Goal: Task Accomplishment & Management: Use online tool/utility

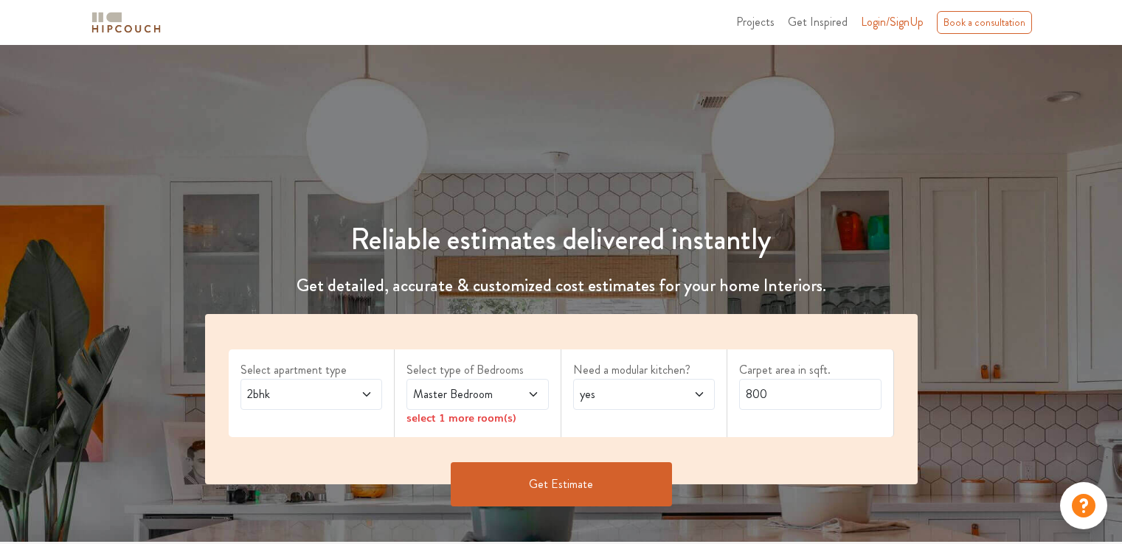
scroll to position [148, 0]
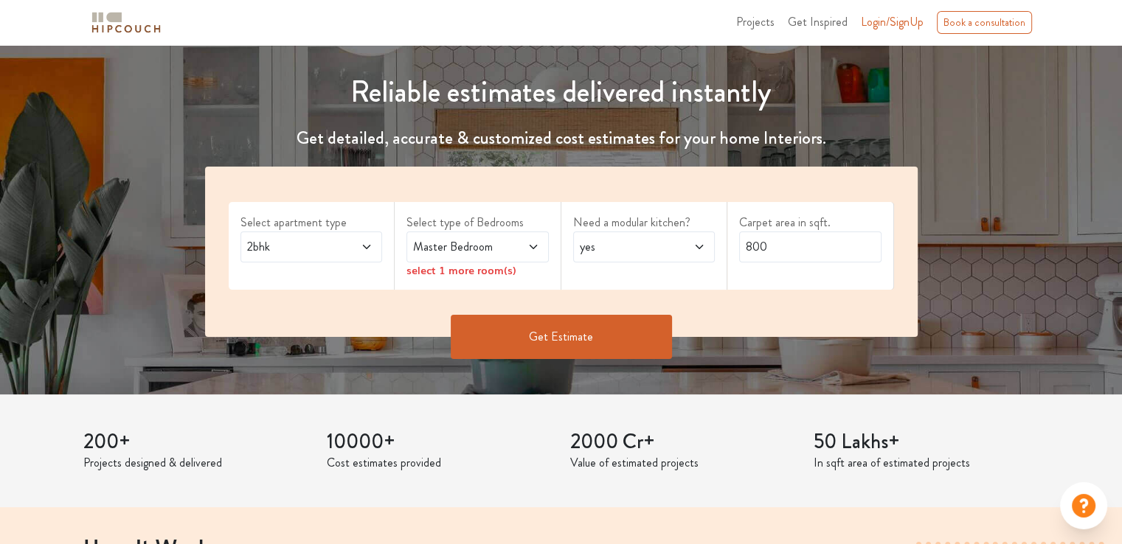
click at [366, 248] on icon at bounding box center [366, 247] width 7 height 4
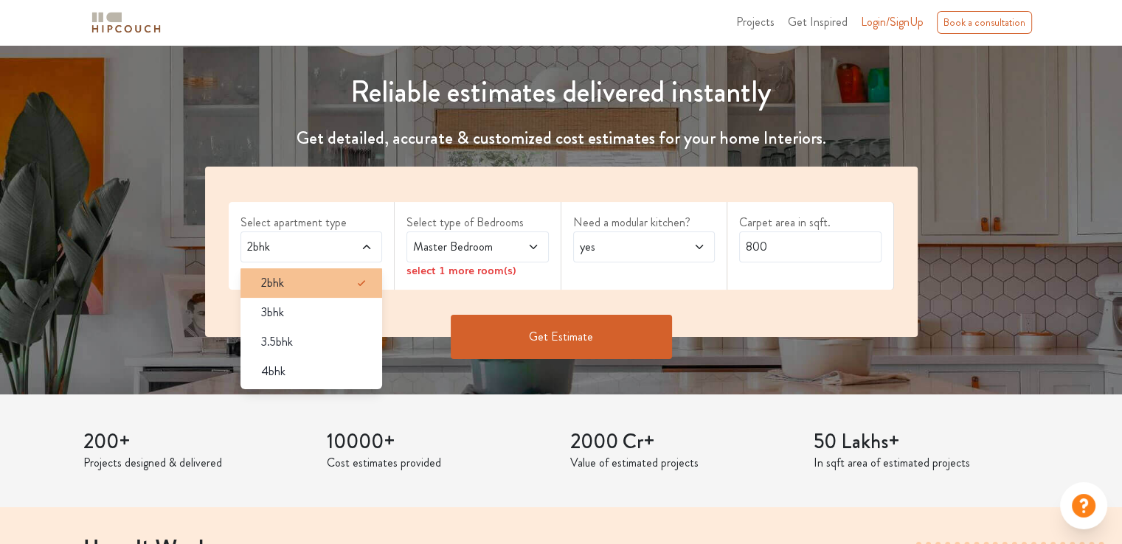
click at [330, 280] on div "2bhk" at bounding box center [316, 283] width 134 height 18
click at [536, 250] on icon at bounding box center [533, 247] width 12 height 12
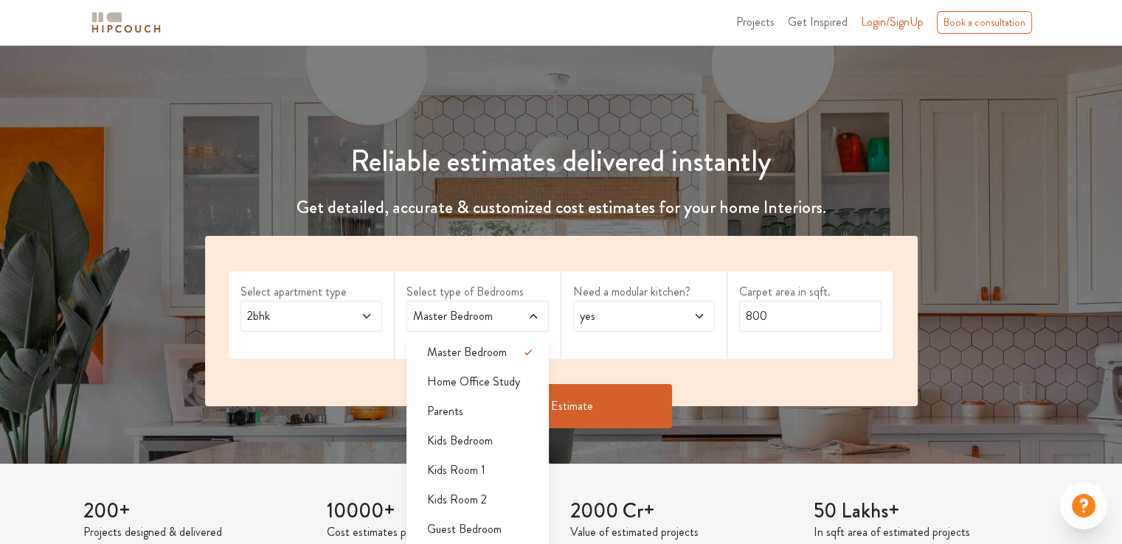
scroll to position [74, 0]
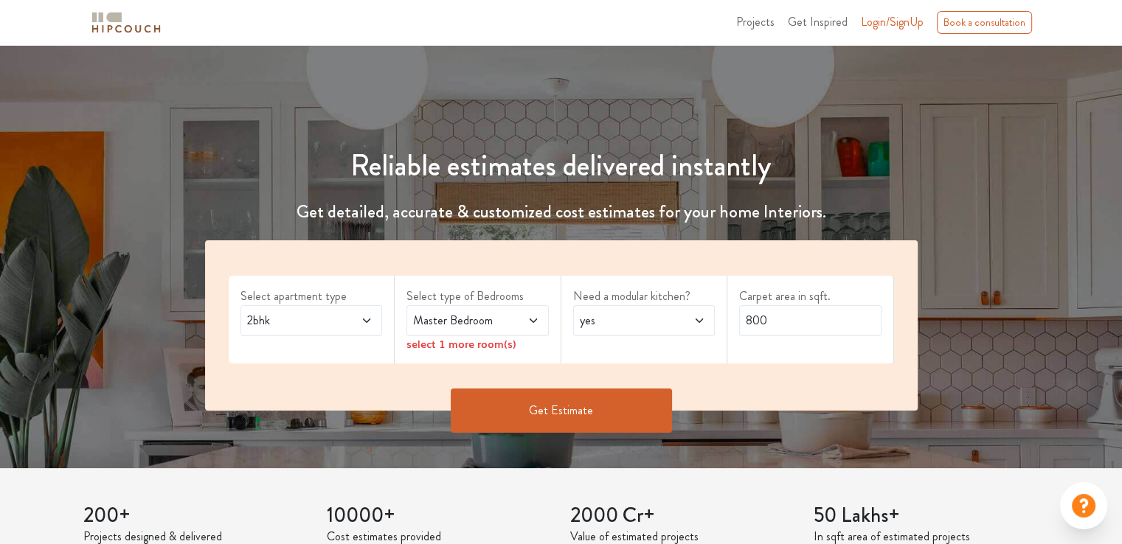
click at [519, 325] on span at bounding box center [523, 321] width 32 height 18
click at [345, 316] on span at bounding box center [356, 321] width 32 height 18
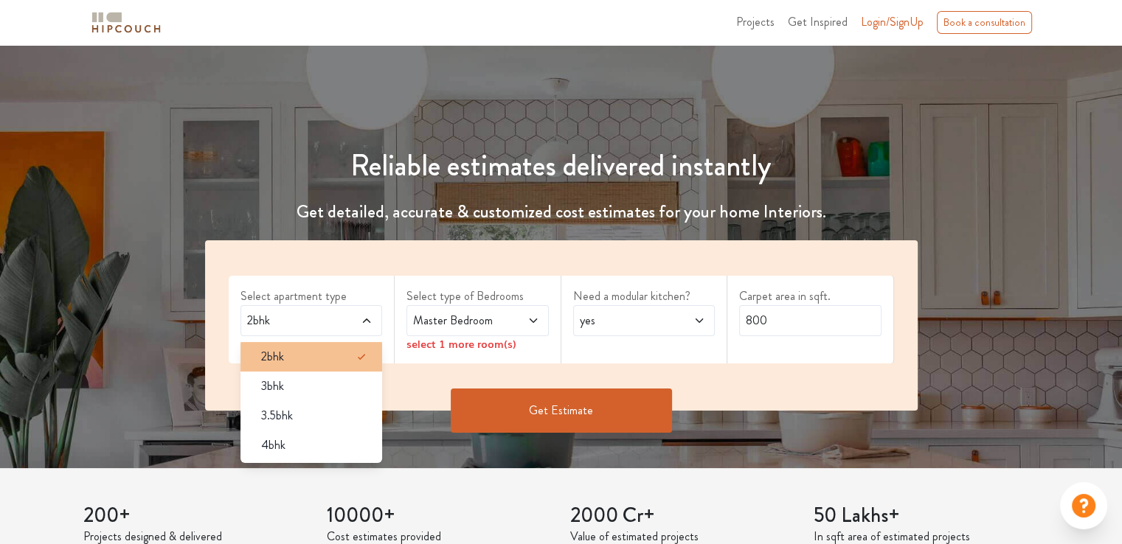
click at [296, 358] on div "2bhk" at bounding box center [316, 357] width 134 height 18
click at [507, 313] on span at bounding box center [523, 321] width 32 height 18
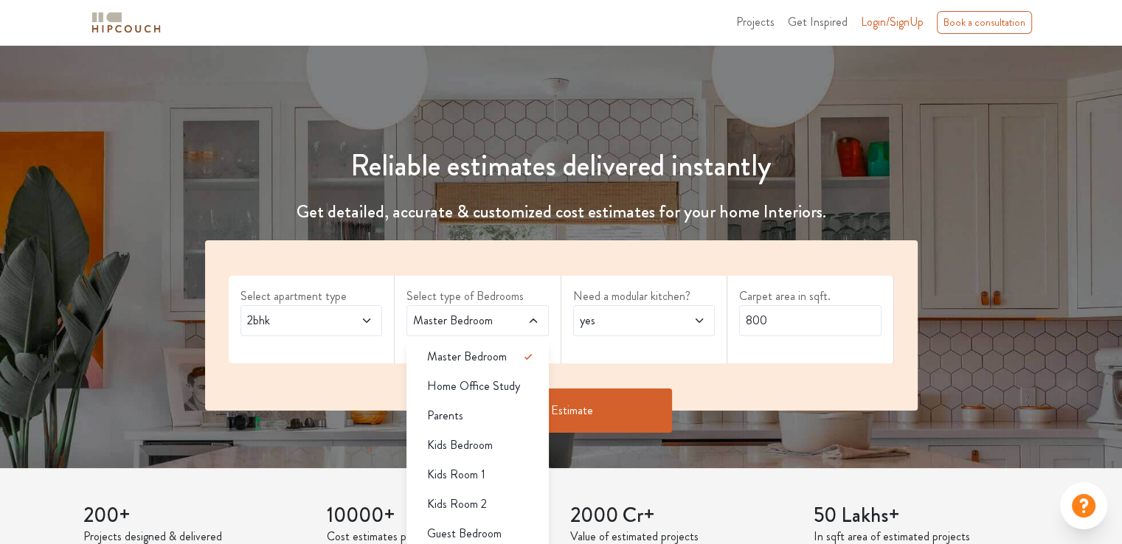
click at [528, 308] on div "Master Bedroom" at bounding box center [477, 320] width 142 height 31
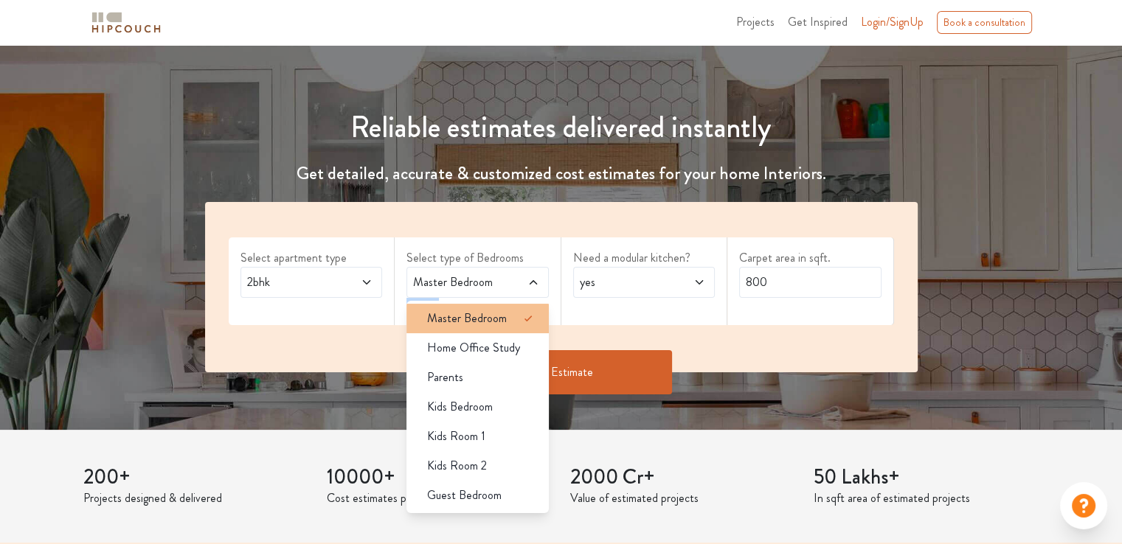
scroll to position [148, 0]
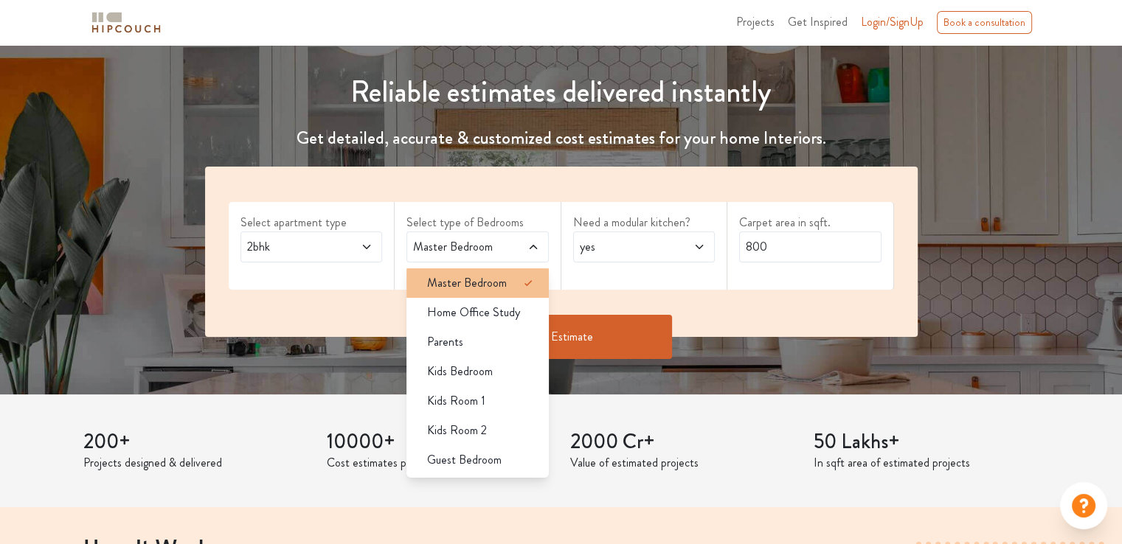
click at [479, 283] on span "Master Bedroom" at bounding box center [467, 283] width 80 height 18
click at [632, 250] on span "yes" at bounding box center [625, 247] width 97 height 18
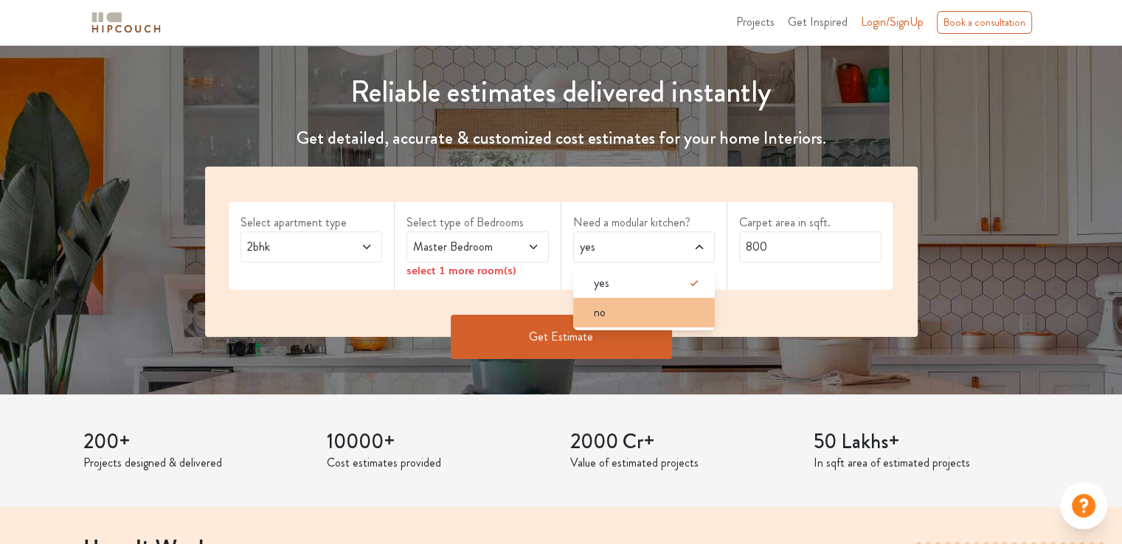
click at [637, 323] on li "no" at bounding box center [644, 313] width 142 height 30
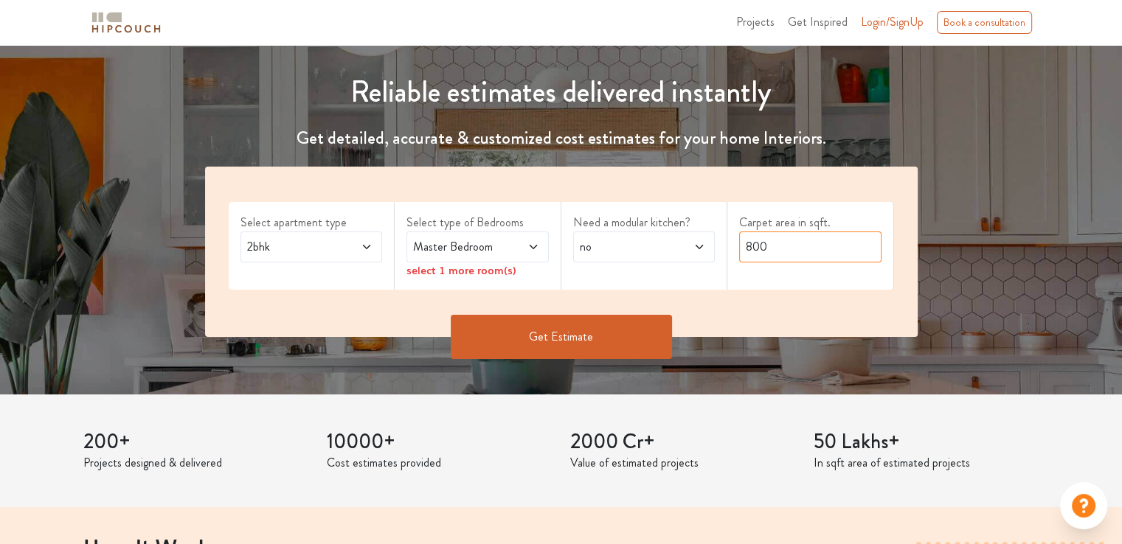
click at [811, 251] on input "800" at bounding box center [810, 247] width 142 height 31
click at [577, 323] on button "Get Estimate" at bounding box center [561, 337] width 221 height 44
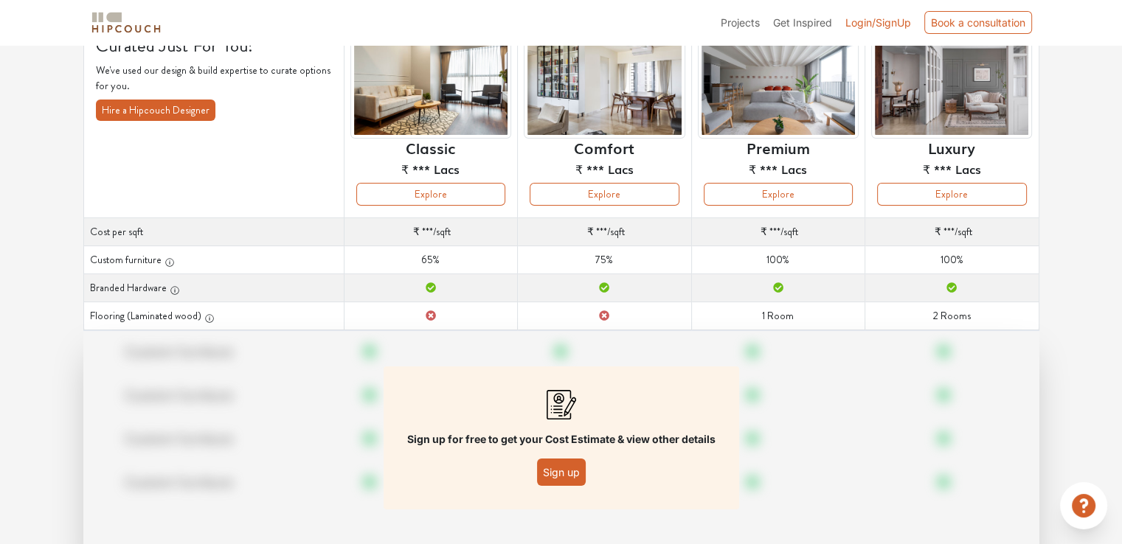
scroll to position [148, 0]
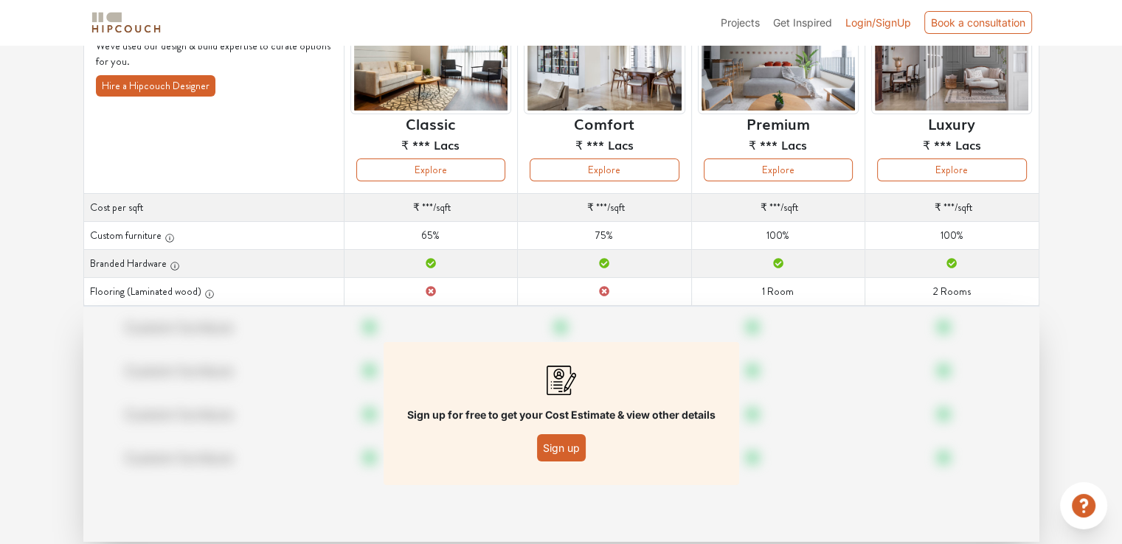
click at [571, 444] on button "Sign up" at bounding box center [561, 447] width 49 height 27
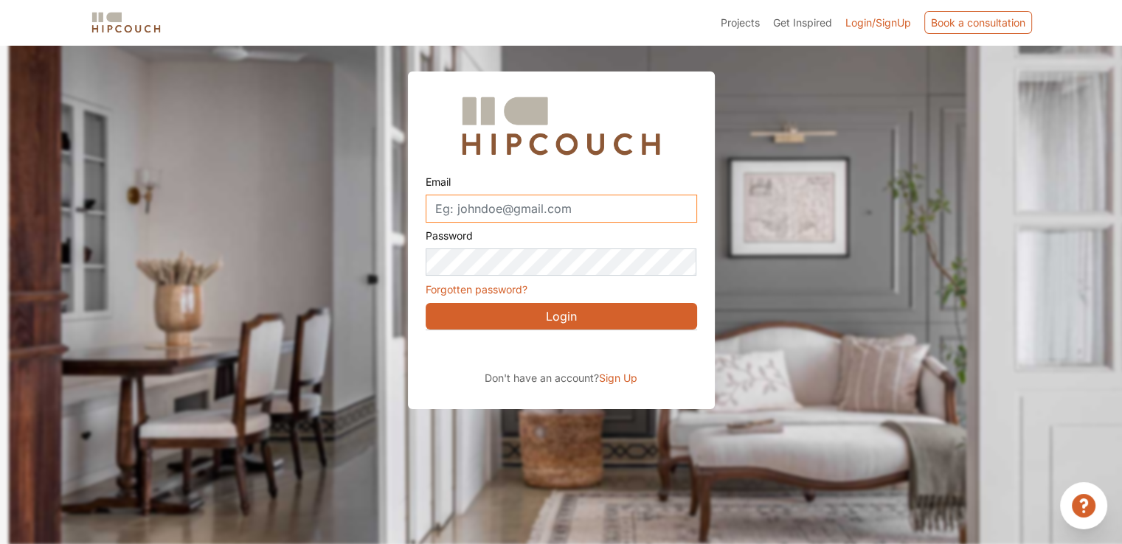
click at [578, 209] on input "Email" at bounding box center [561, 209] width 271 height 28
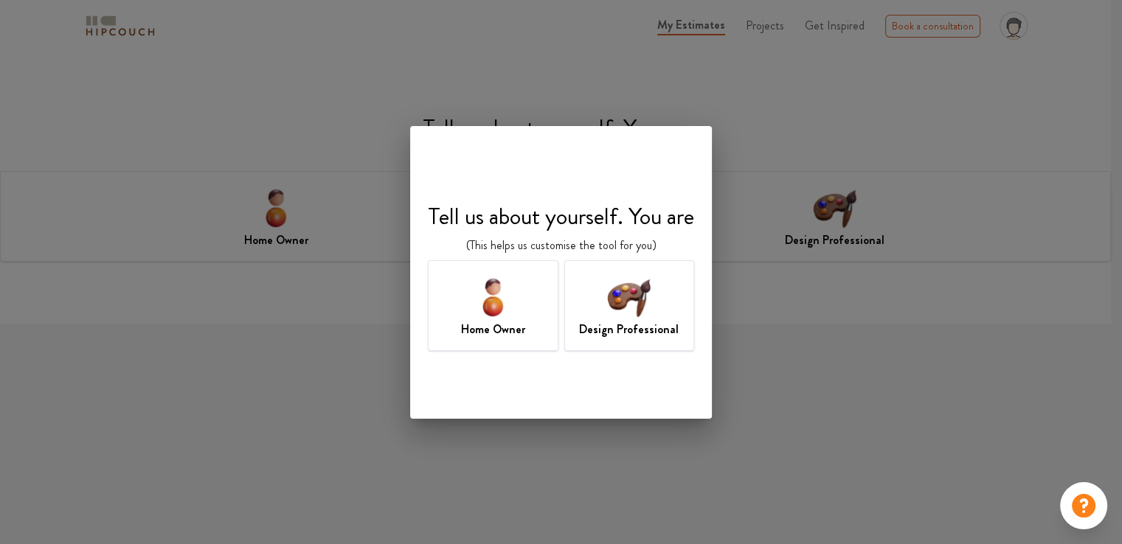
click at [645, 308] on img at bounding box center [629, 297] width 48 height 48
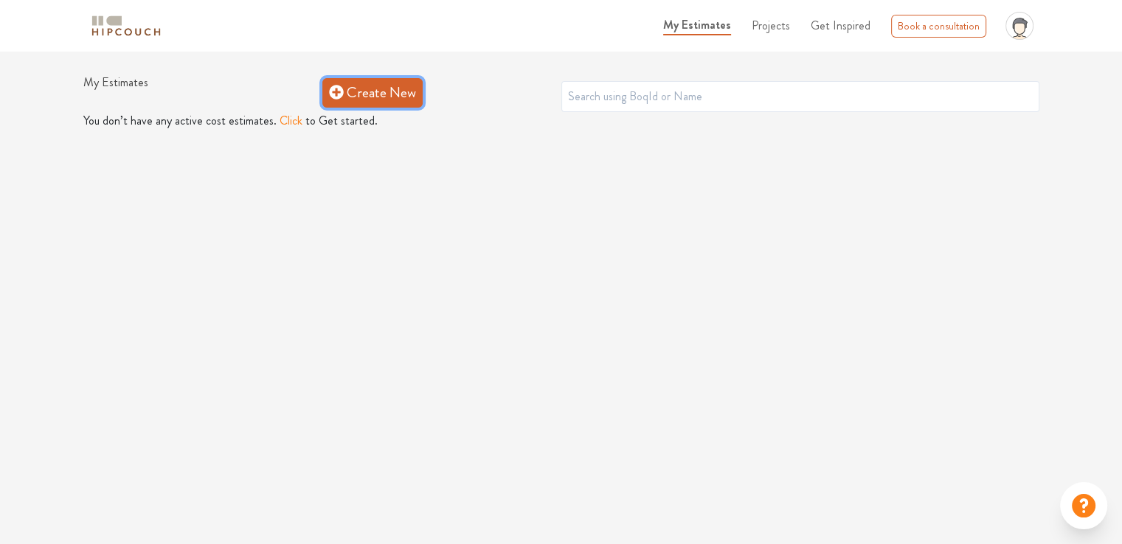
click at [353, 86] on link "Create New" at bounding box center [372, 93] width 100 height 30
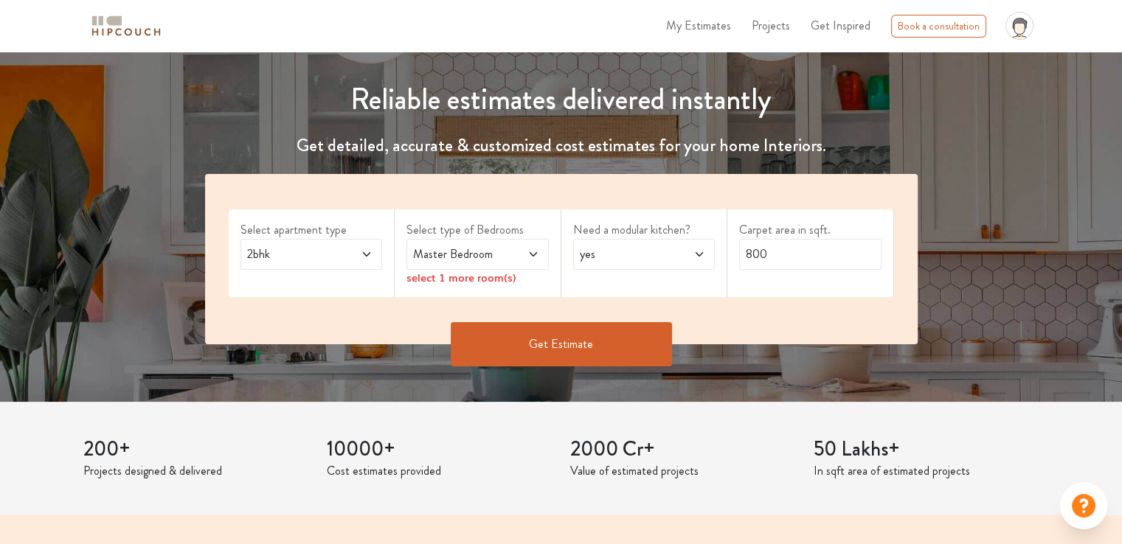
scroll to position [148, 0]
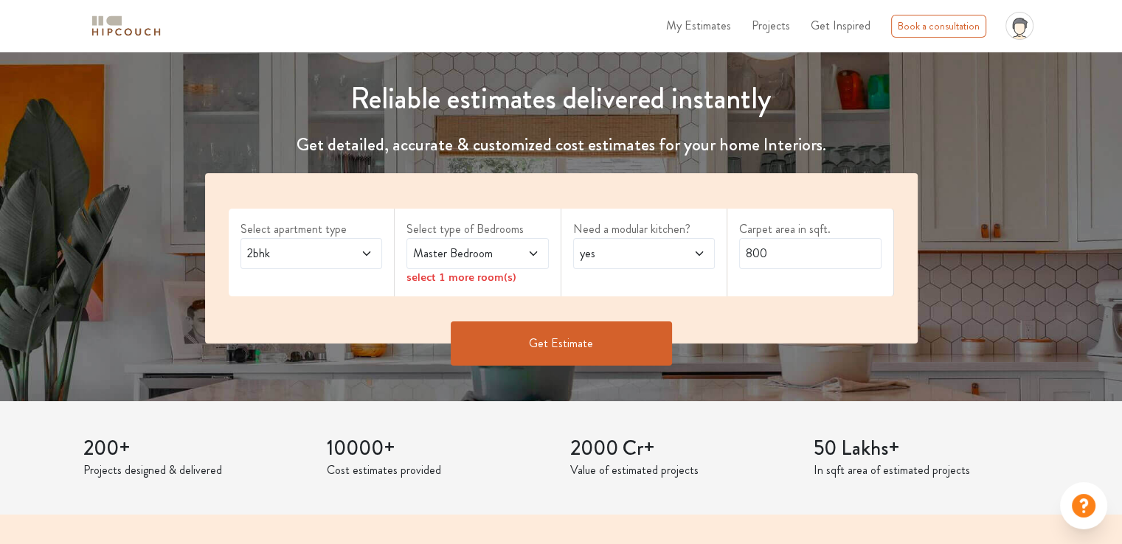
click at [493, 266] on div "Master Bedroom" at bounding box center [477, 253] width 142 height 31
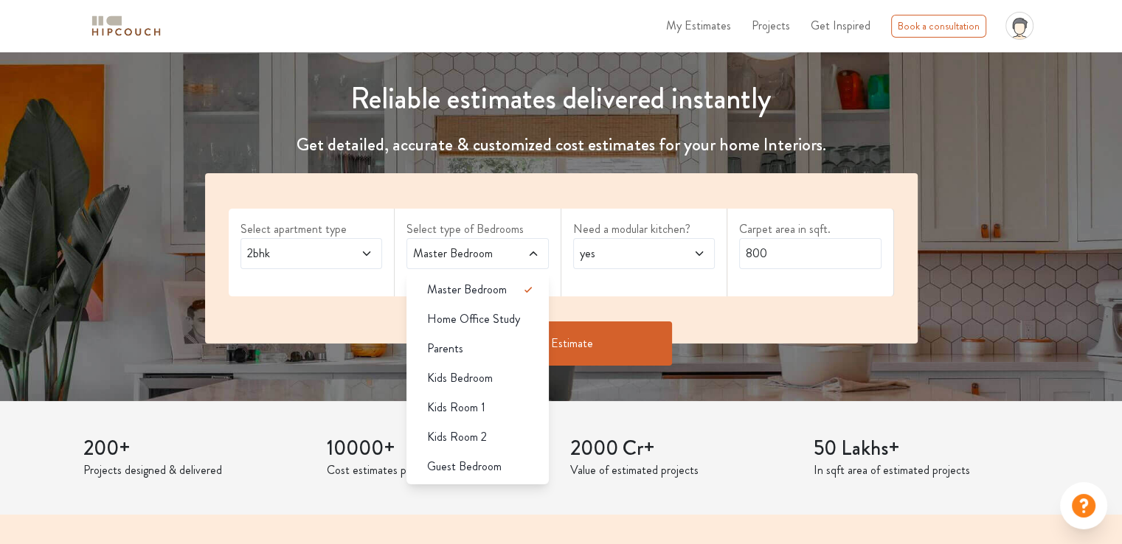
drag, startPoint x: 513, startPoint y: 280, endPoint x: 571, endPoint y: 272, distance: 58.1
click at [516, 281] on div "Master Bedroom" at bounding box center [482, 290] width 134 height 18
click at [583, 356] on button "Get Estimate" at bounding box center [561, 344] width 221 height 44
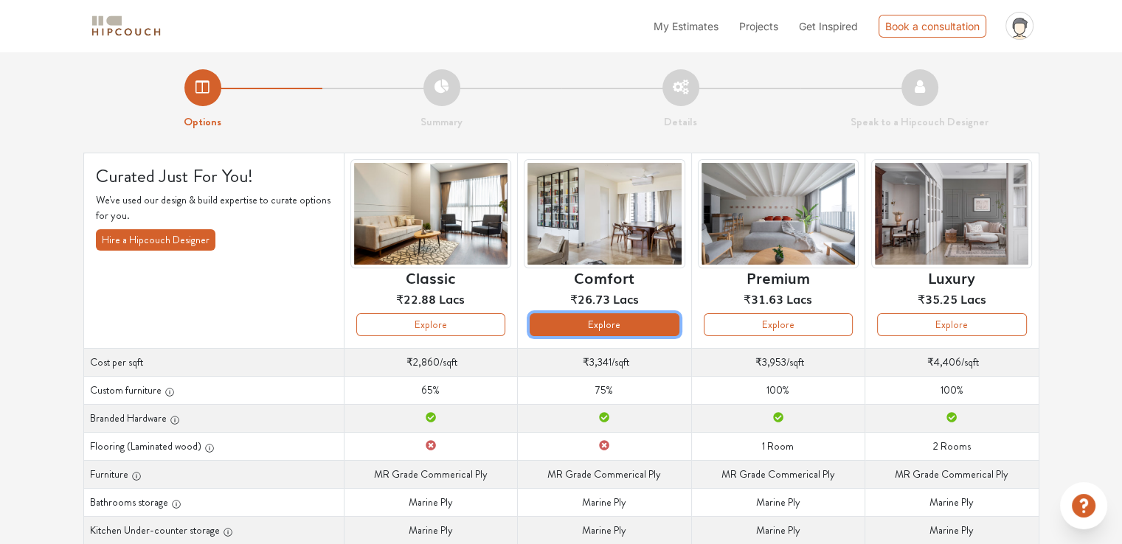
click at [593, 322] on button "Explore" at bounding box center [604, 324] width 149 height 23
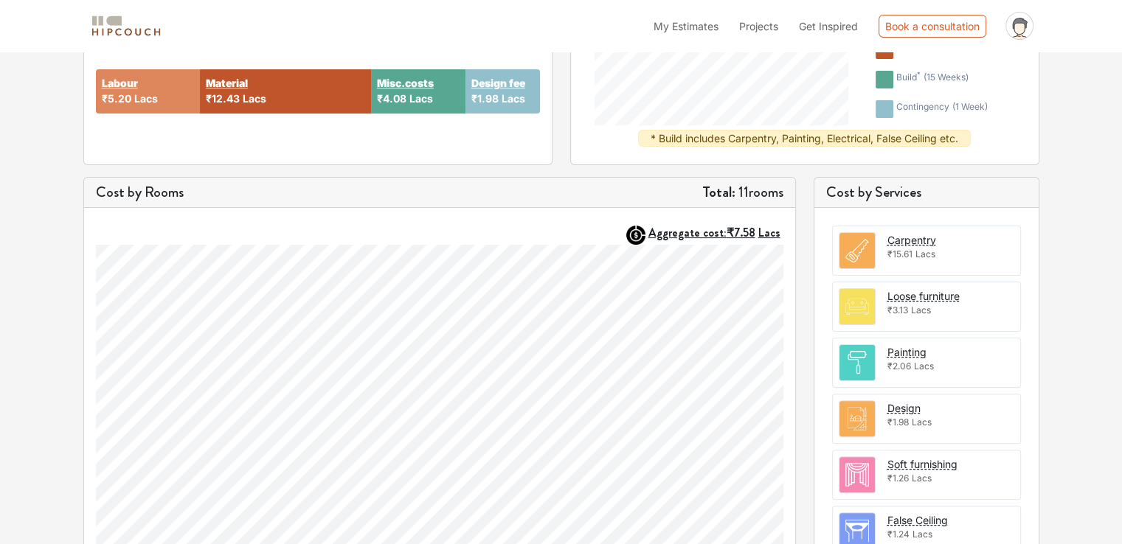
scroll to position [369, 0]
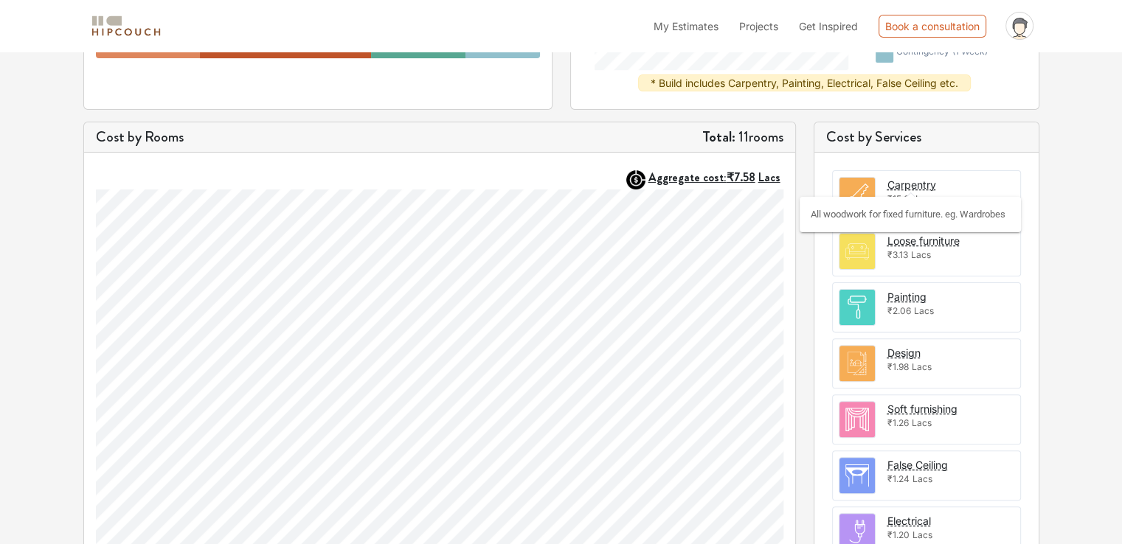
click at [921, 181] on div "Carpentry" at bounding box center [911, 184] width 49 height 15
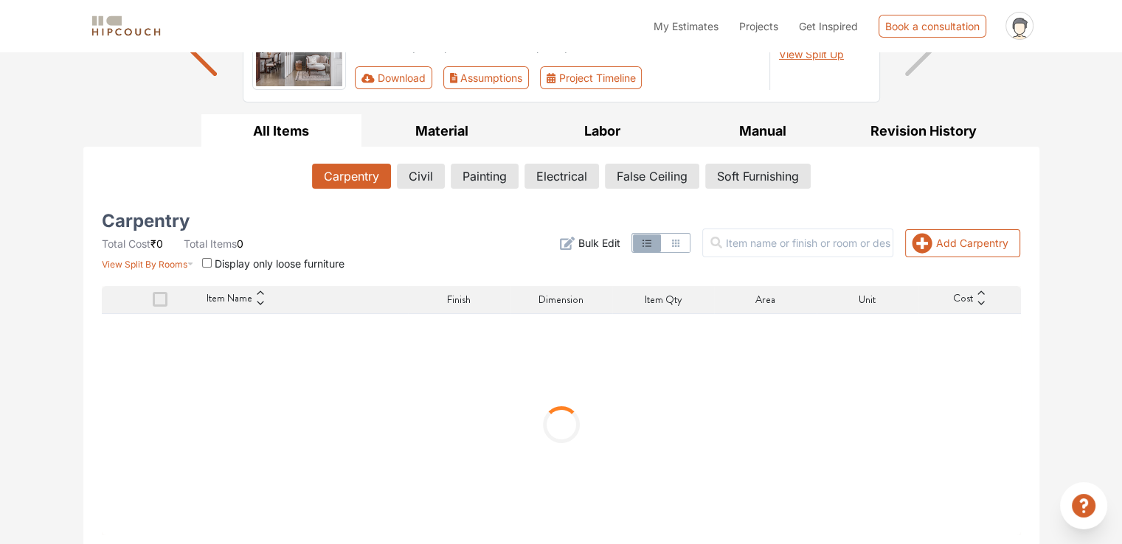
scroll to position [158, 0]
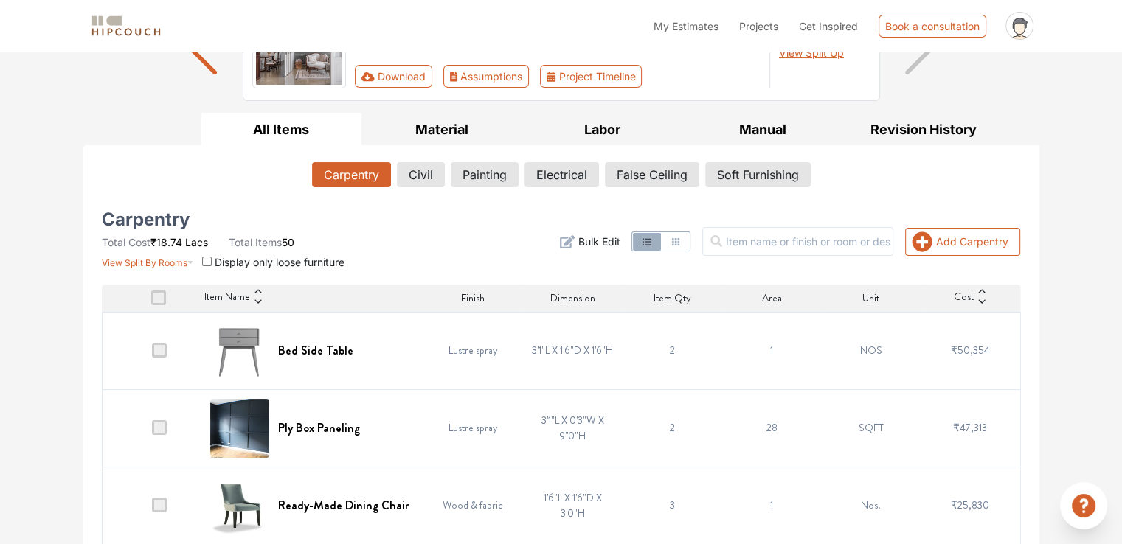
click at [619, 240] on span "Bulk Edit" at bounding box center [599, 241] width 42 height 15
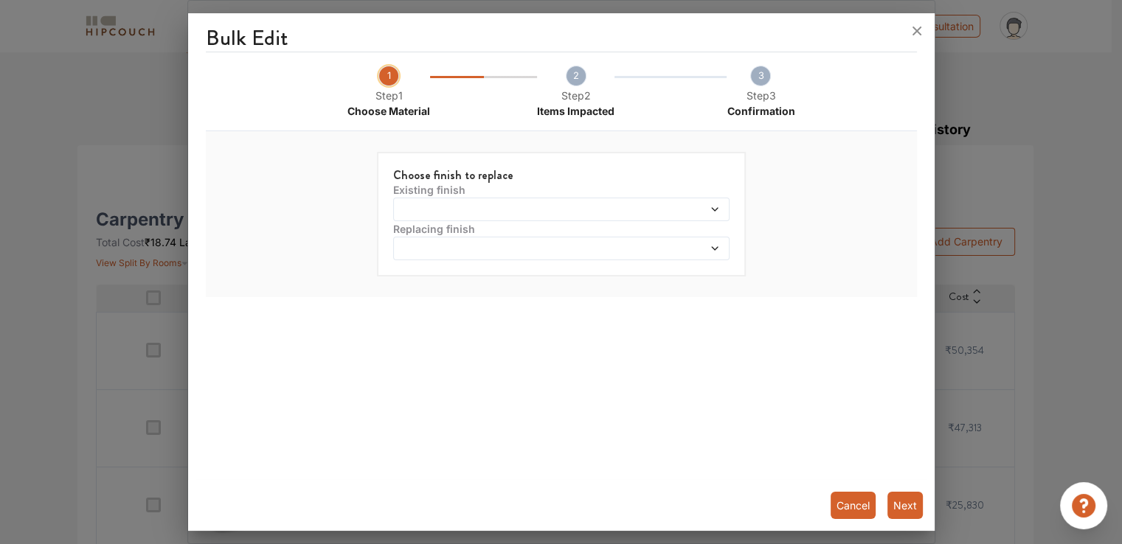
click at [848, 499] on button "Cancel" at bounding box center [853, 505] width 45 height 27
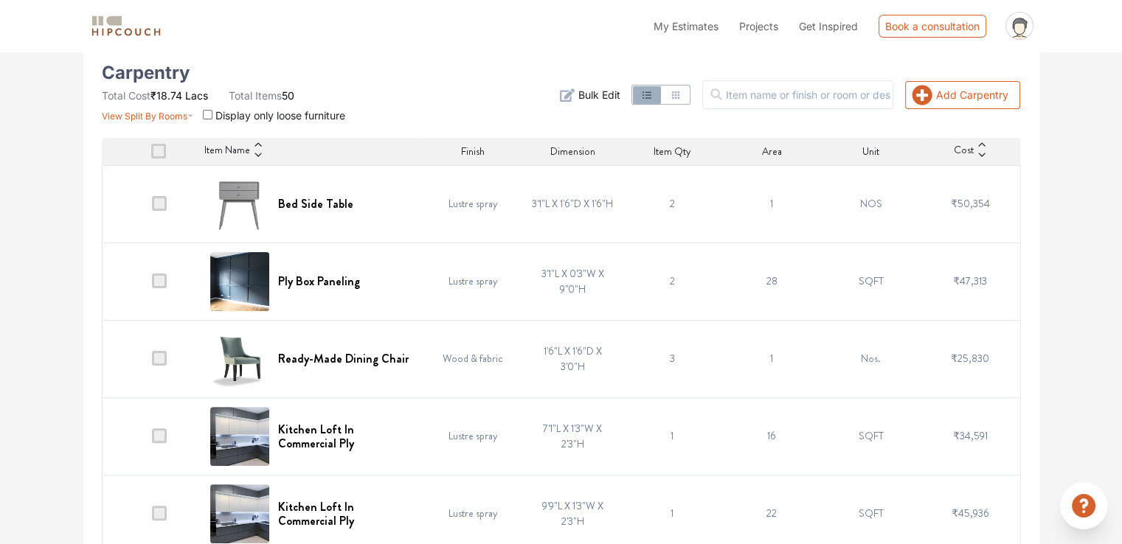
scroll to position [305, 0]
click at [157, 201] on span at bounding box center [159, 202] width 15 height 15
click at [152, 207] on input "checkbox" at bounding box center [152, 207] width 0 height 0
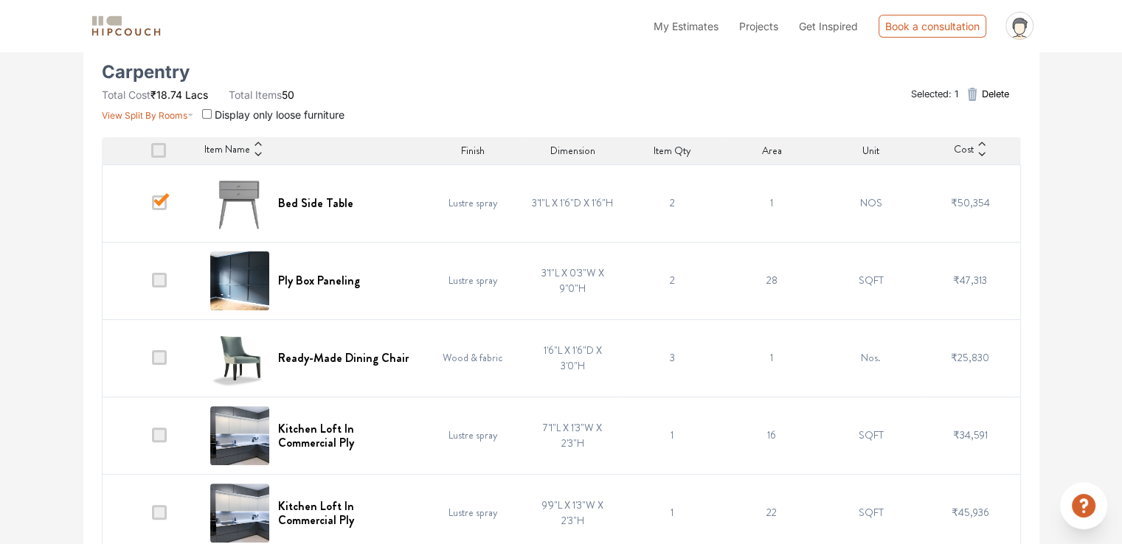
click at [159, 287] on td at bounding box center [152, 280] width 100 height 77
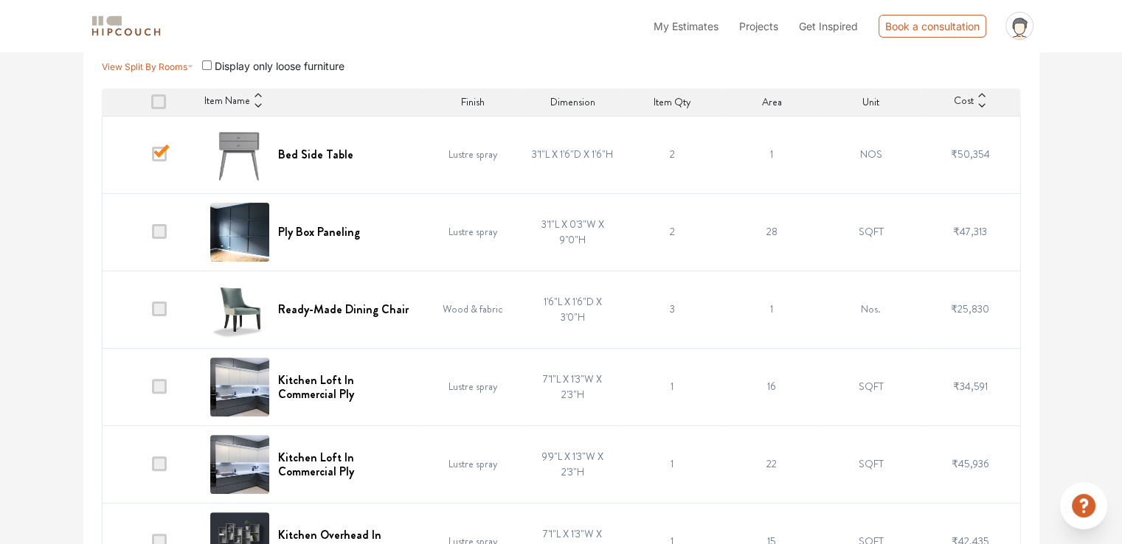
scroll to position [379, 0]
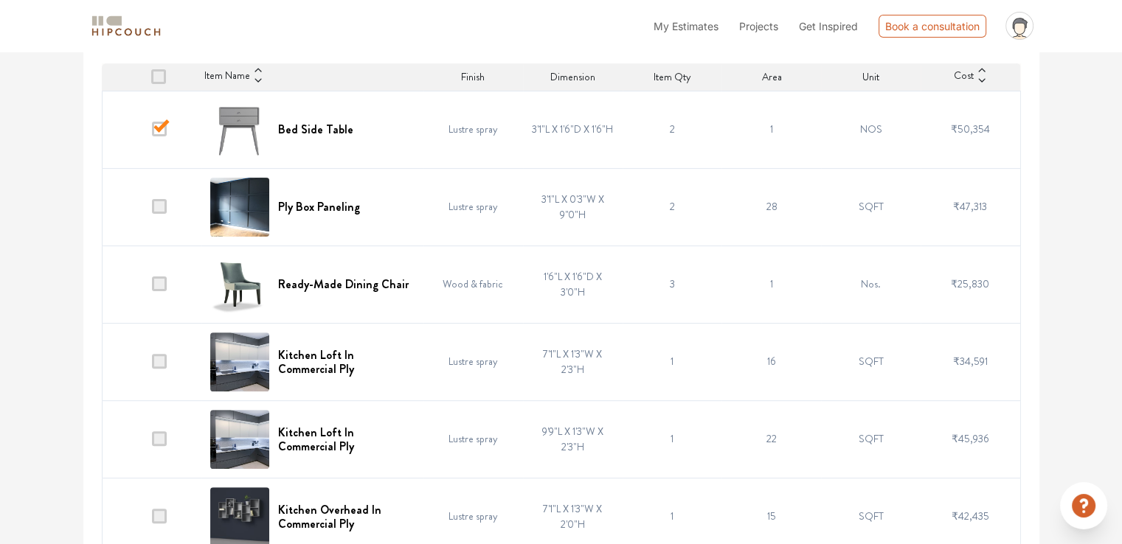
click at [164, 287] on span at bounding box center [159, 284] width 15 height 15
click at [152, 288] on input "checkbox" at bounding box center [152, 288] width 0 height 0
click at [161, 370] on td at bounding box center [152, 361] width 100 height 77
click at [164, 435] on span at bounding box center [159, 438] width 15 height 15
click at [152, 443] on input "checkbox" at bounding box center [152, 443] width 0 height 0
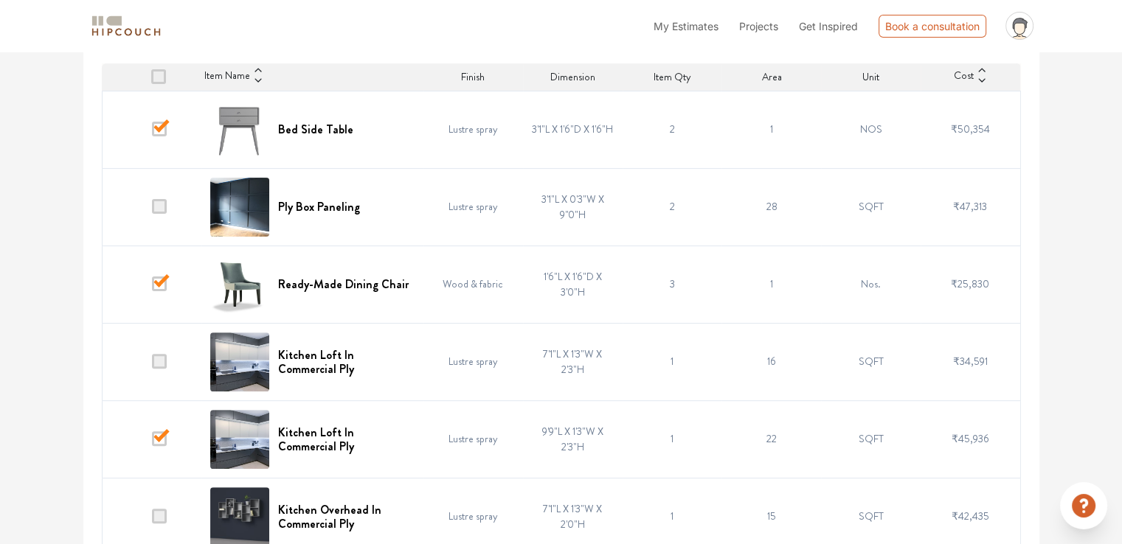
click at [159, 365] on span at bounding box center [159, 361] width 15 height 15
click at [152, 365] on input "checkbox" at bounding box center [152, 365] width 0 height 0
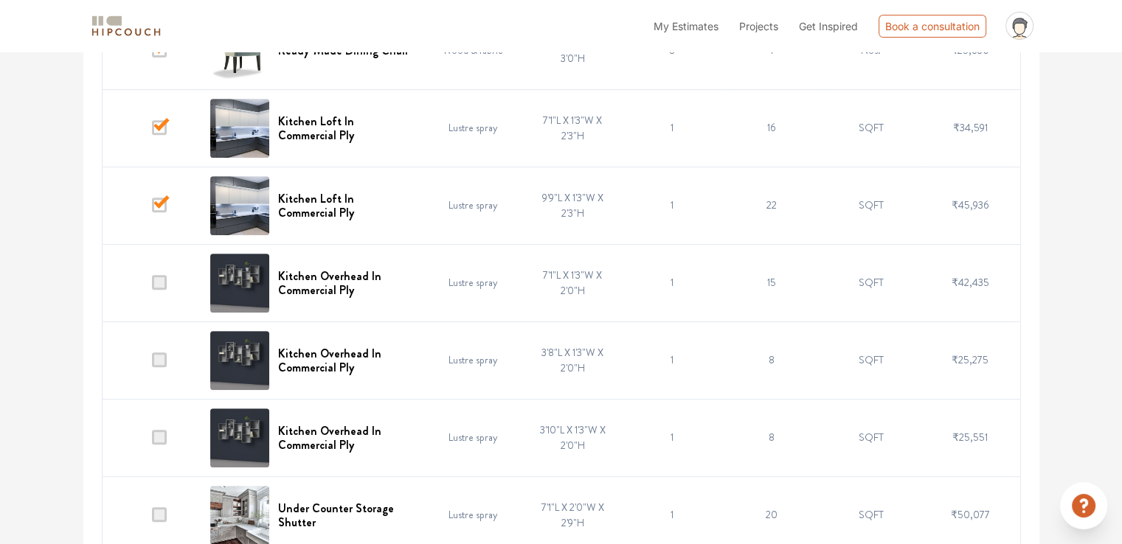
scroll to position [674, 0]
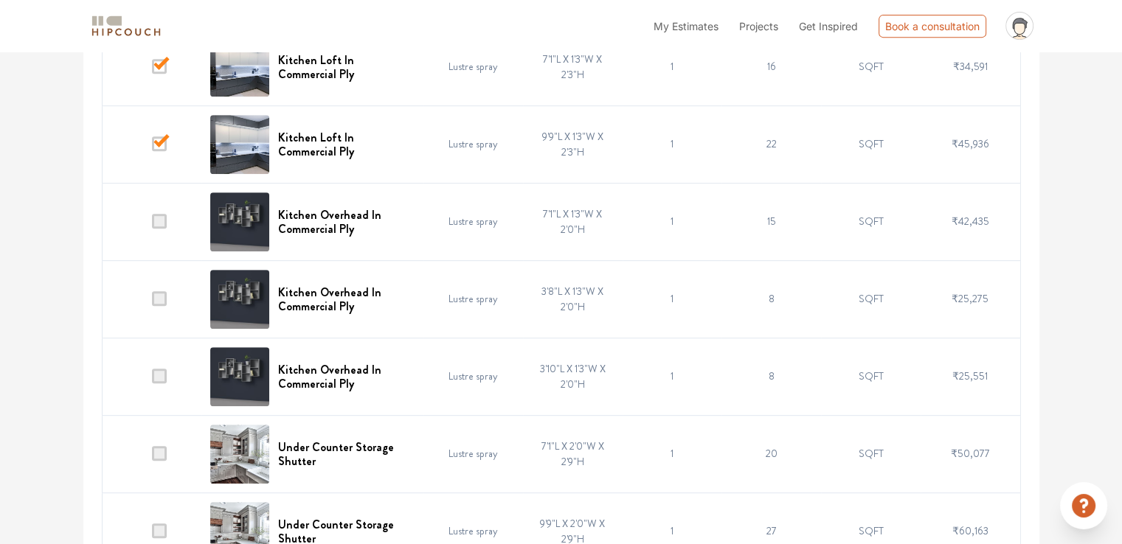
click at [153, 220] on span at bounding box center [159, 221] width 15 height 15
click at [152, 225] on input "checkbox" at bounding box center [152, 225] width 0 height 0
click at [159, 291] on span at bounding box center [159, 298] width 15 height 15
click at [152, 302] on input "checkbox" at bounding box center [152, 302] width 0 height 0
click at [160, 309] on td at bounding box center [152, 298] width 100 height 77
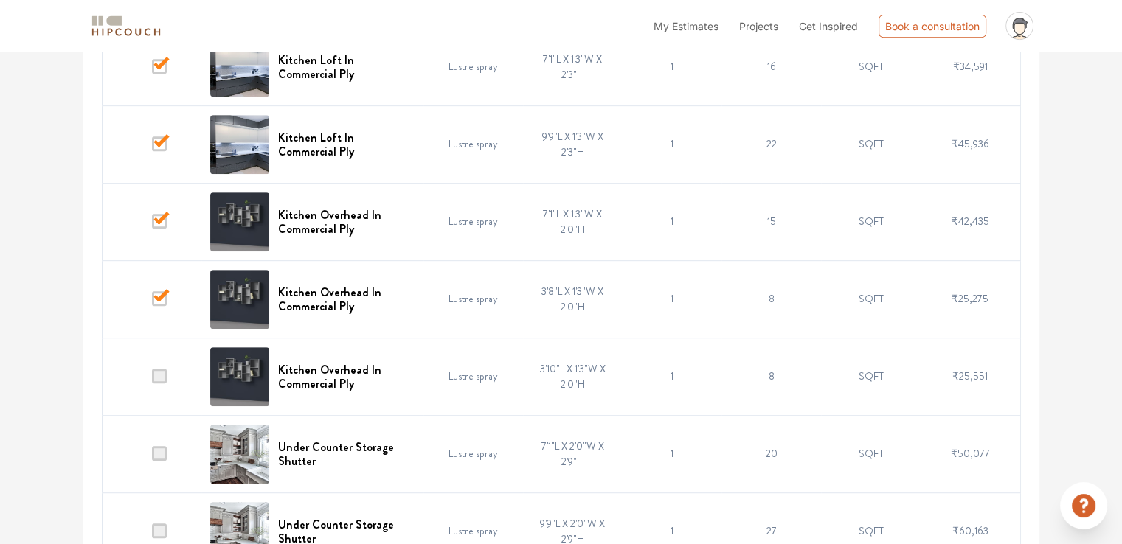
click at [162, 375] on span at bounding box center [159, 376] width 15 height 15
click at [152, 380] on input "checkbox" at bounding box center [152, 380] width 0 height 0
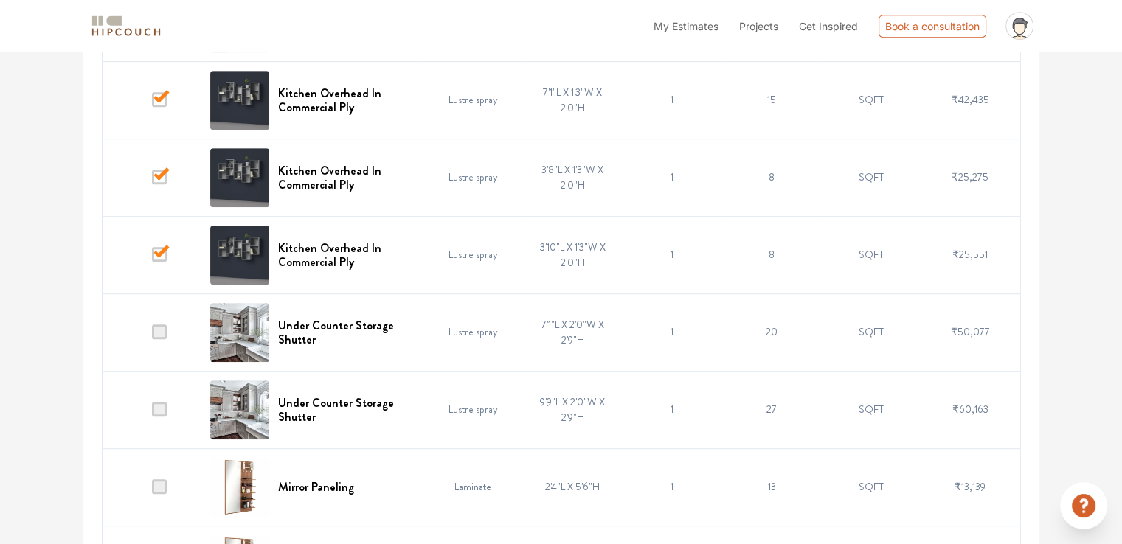
scroll to position [822, 0]
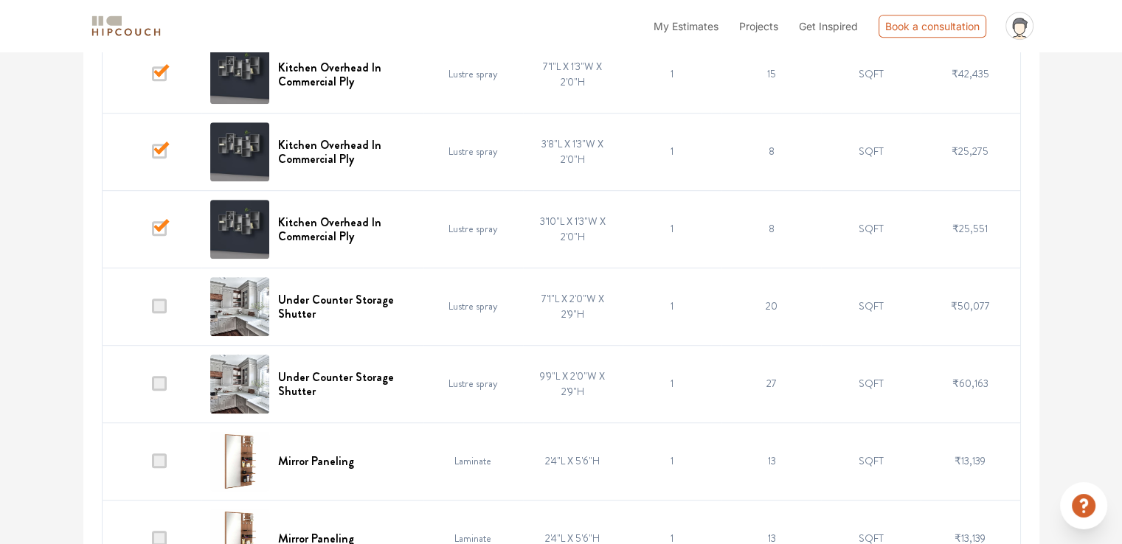
click at [159, 387] on span at bounding box center [159, 383] width 15 height 15
click at [152, 387] on input "checkbox" at bounding box center [152, 387] width 0 height 0
click at [163, 312] on td at bounding box center [152, 306] width 100 height 77
click at [153, 302] on span at bounding box center [159, 306] width 15 height 15
click at [152, 310] on input "checkbox" at bounding box center [152, 310] width 0 height 0
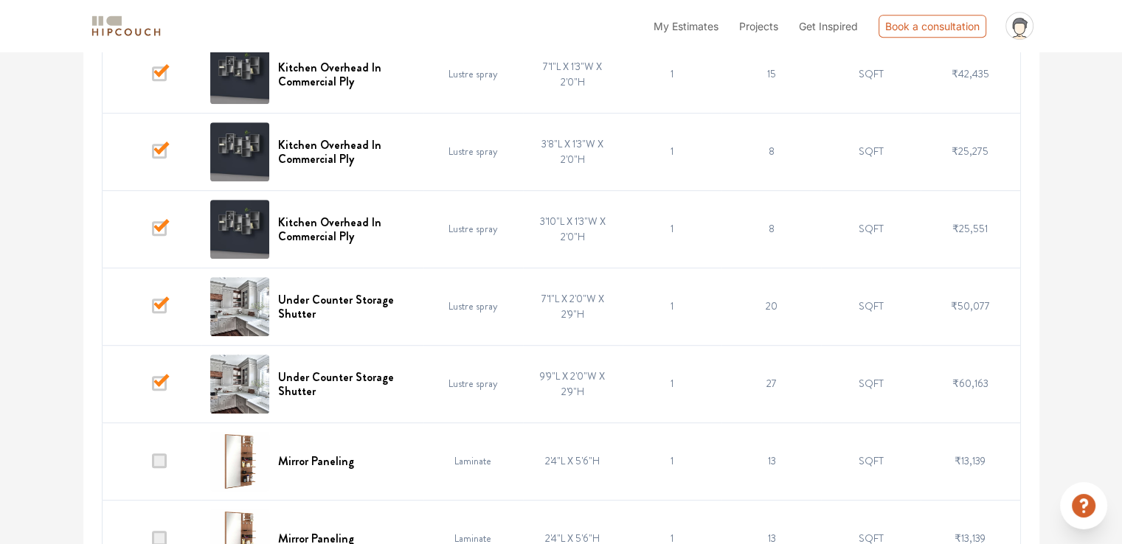
click at [153, 458] on span at bounding box center [159, 461] width 15 height 15
click at [152, 465] on input "checkbox" at bounding box center [152, 465] width 0 height 0
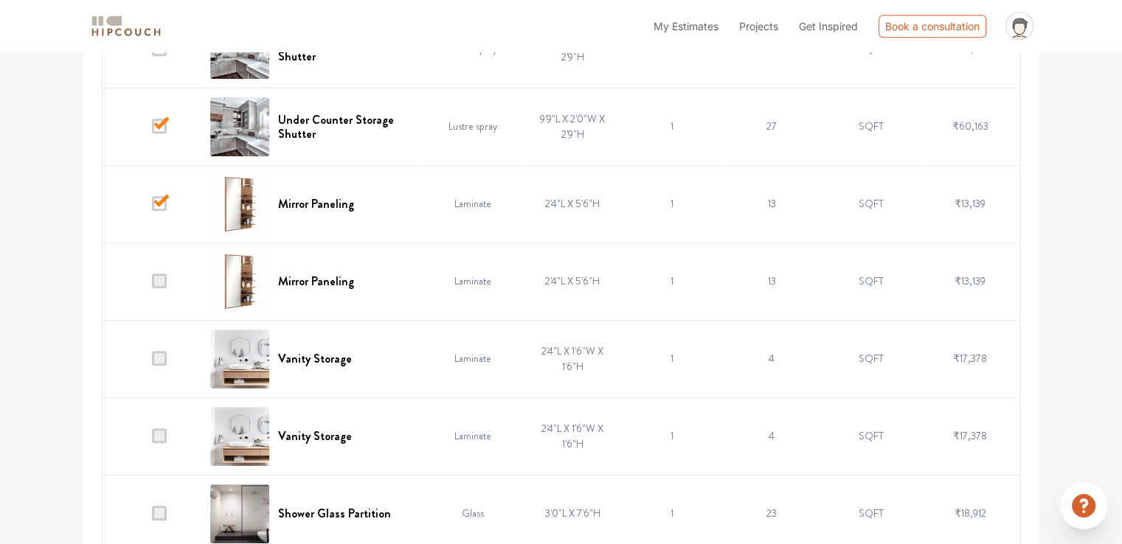
scroll to position [1117, 0]
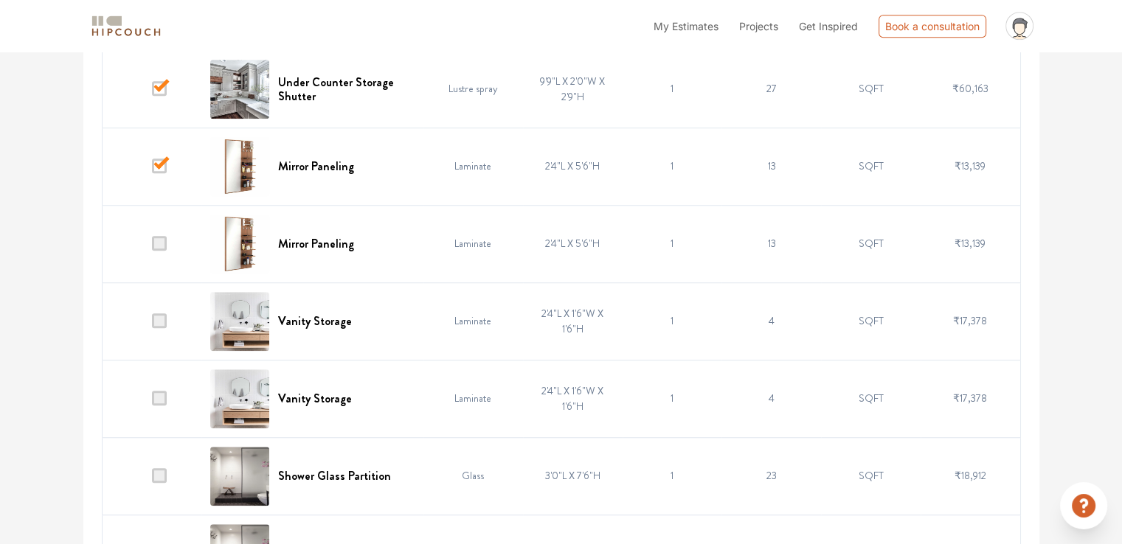
click at [157, 245] on span at bounding box center [159, 243] width 15 height 15
click at [152, 247] on input "checkbox" at bounding box center [152, 247] width 0 height 0
click at [161, 316] on span at bounding box center [159, 320] width 15 height 15
click at [152, 325] on input "checkbox" at bounding box center [152, 325] width 0 height 0
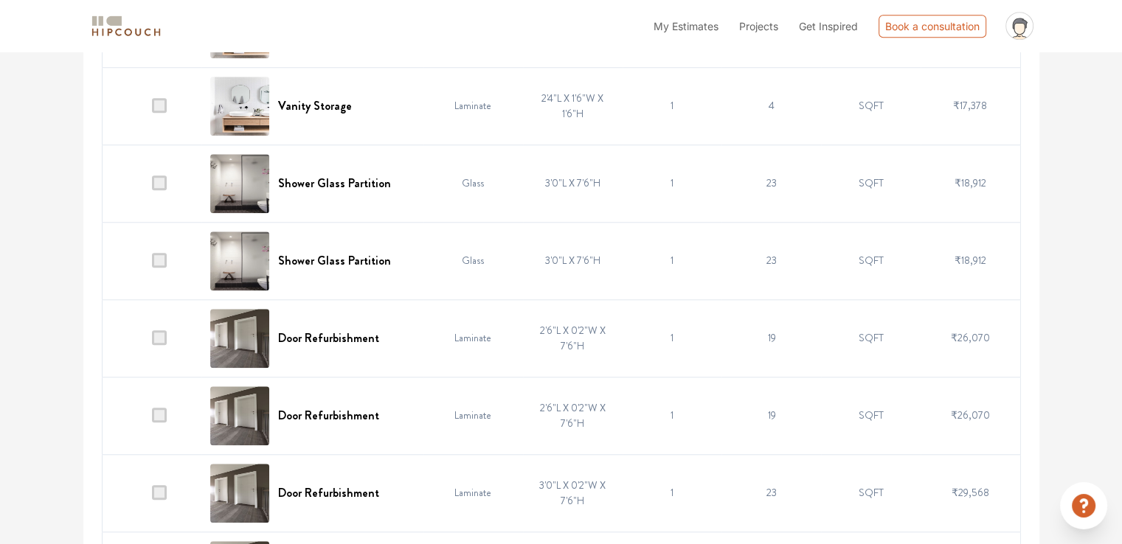
scroll to position [1412, 0]
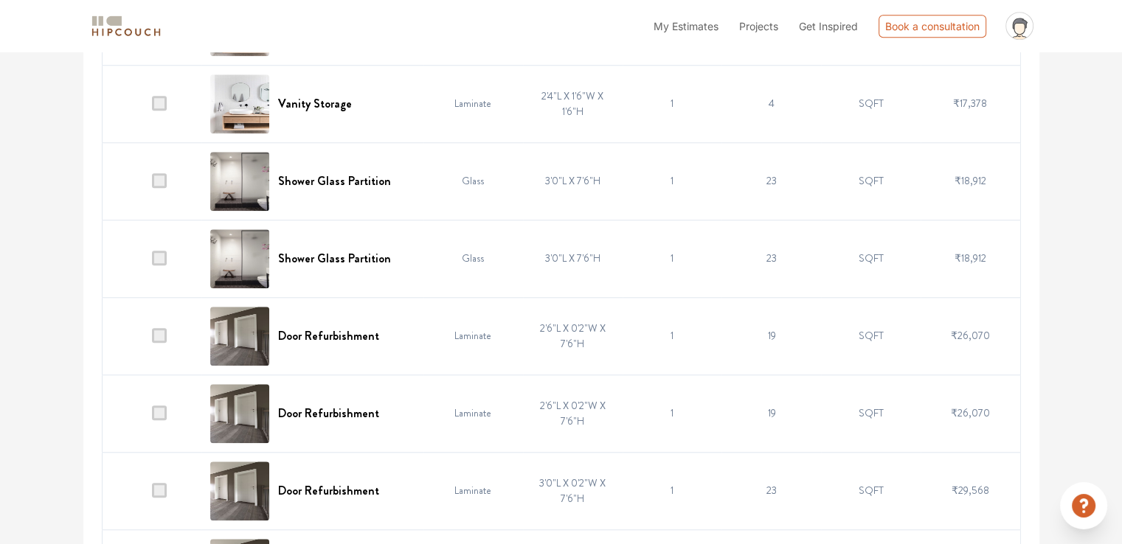
click at [162, 180] on span at bounding box center [159, 180] width 15 height 15
click at [152, 184] on input "checkbox" at bounding box center [152, 184] width 0 height 0
click at [159, 265] on td at bounding box center [152, 258] width 100 height 77
click at [160, 260] on span at bounding box center [159, 258] width 15 height 15
click at [152, 262] on input "checkbox" at bounding box center [152, 262] width 0 height 0
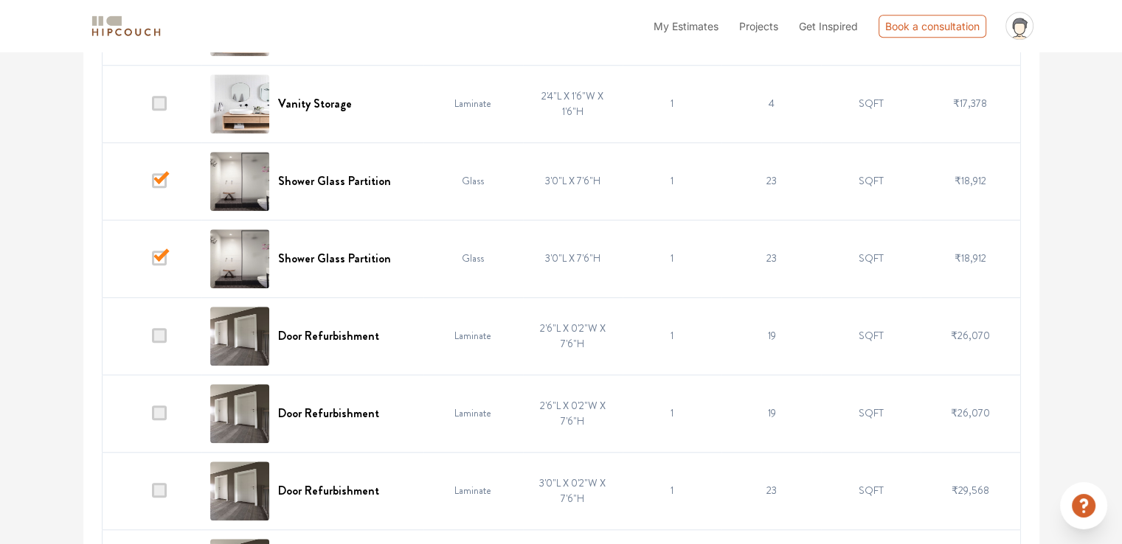
click at [158, 331] on span at bounding box center [159, 335] width 15 height 15
click at [152, 339] on input "checkbox" at bounding box center [152, 339] width 0 height 0
click at [162, 410] on span at bounding box center [159, 413] width 15 height 15
click at [152, 417] on input "checkbox" at bounding box center [152, 417] width 0 height 0
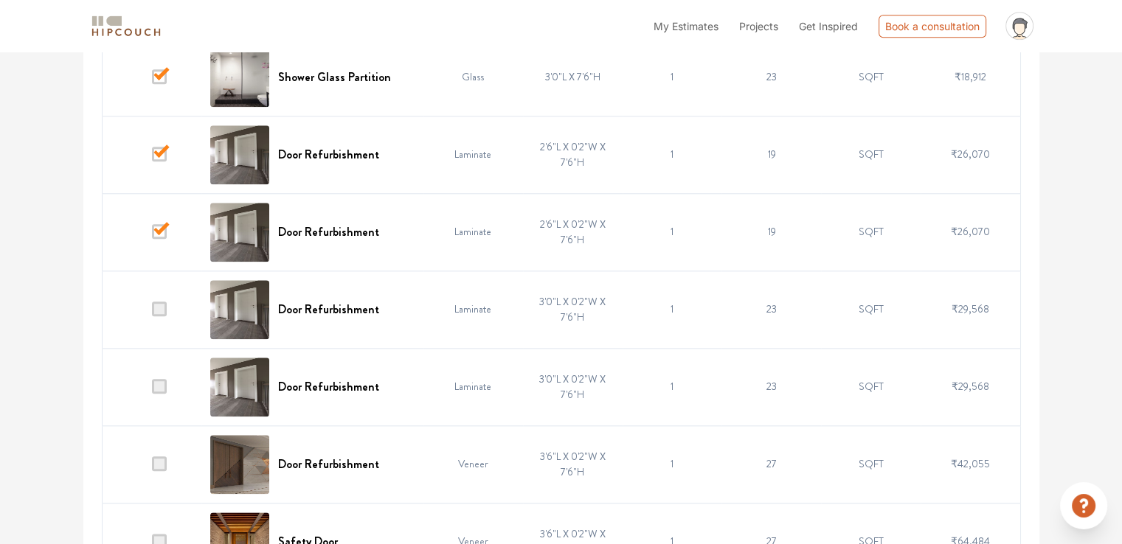
scroll to position [1633, 0]
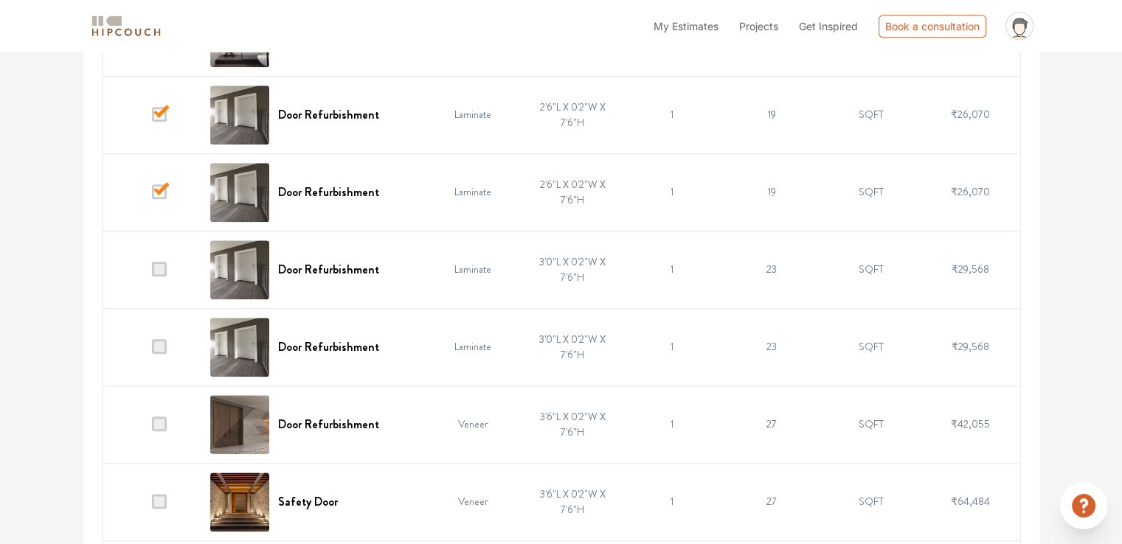
click at [164, 267] on span at bounding box center [159, 269] width 15 height 15
click at [152, 273] on input "checkbox" at bounding box center [152, 273] width 0 height 0
click at [158, 348] on span at bounding box center [159, 346] width 15 height 15
click at [152, 350] on input "checkbox" at bounding box center [152, 350] width 0 height 0
click at [162, 420] on span at bounding box center [159, 424] width 15 height 15
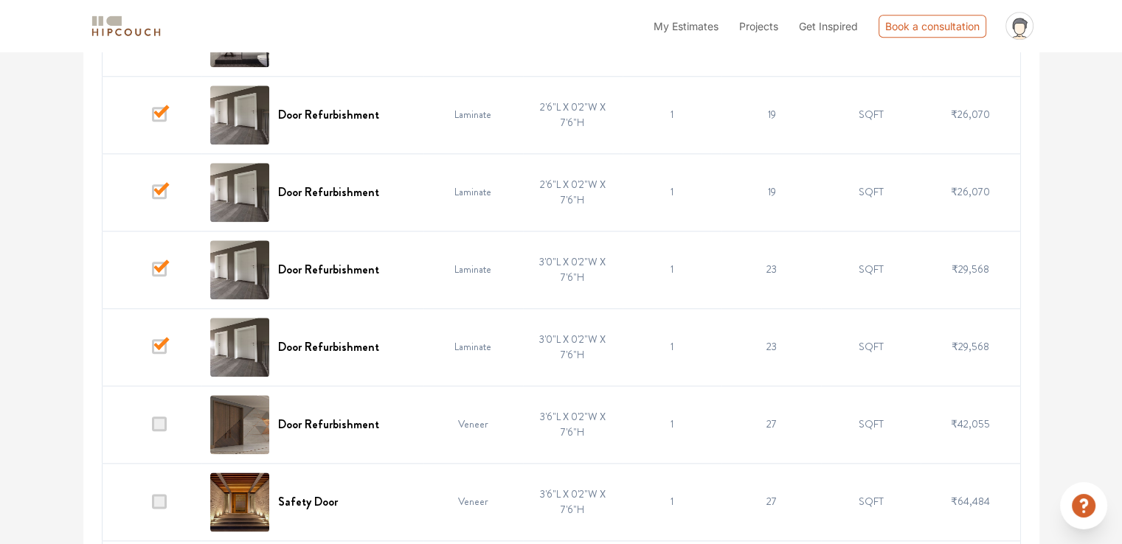
click at [152, 428] on input "checkbox" at bounding box center [152, 428] width 0 height 0
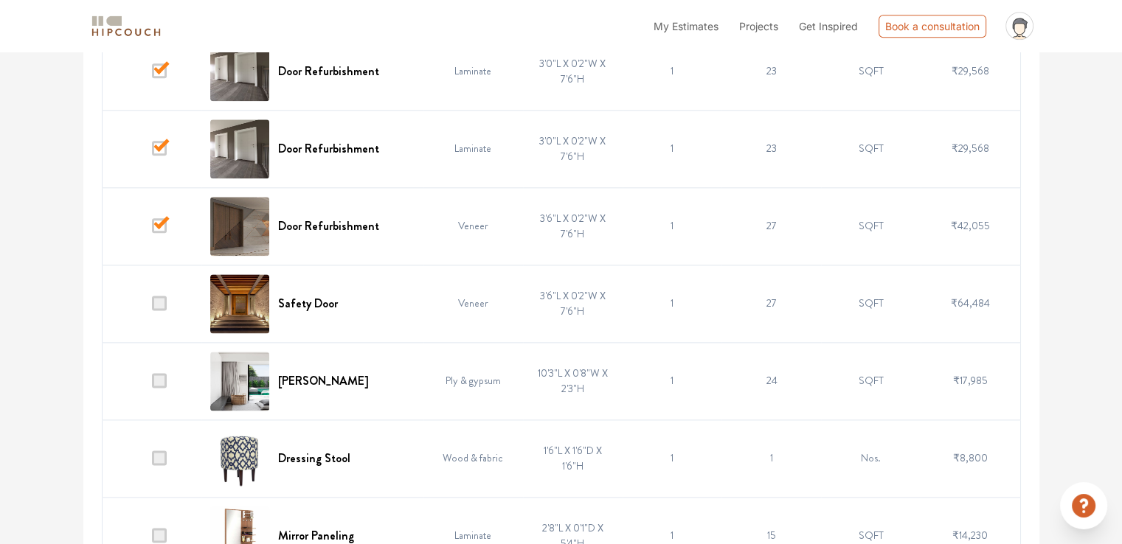
scroll to position [1854, 0]
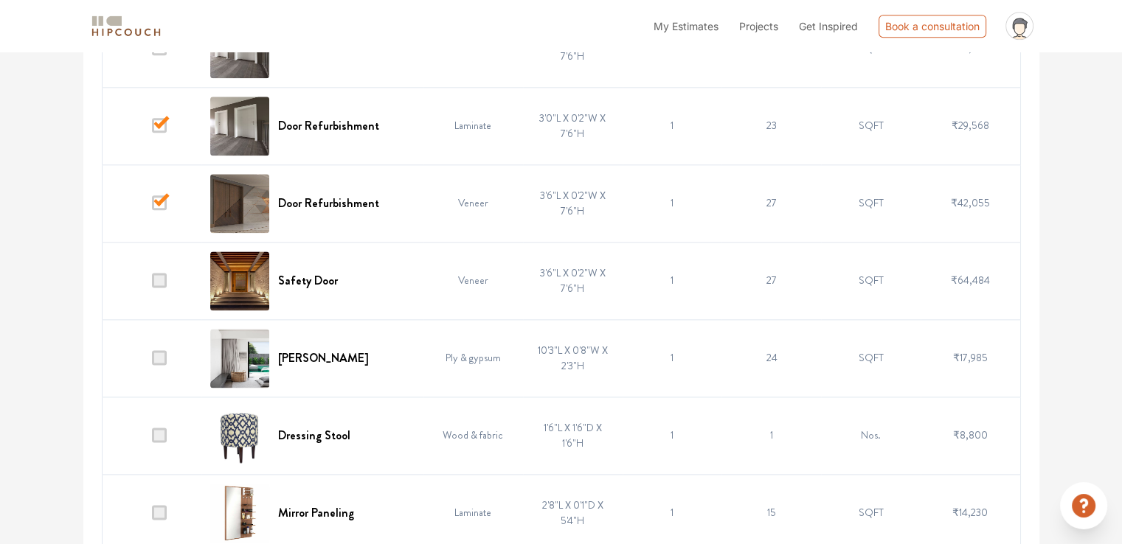
click at [157, 273] on span at bounding box center [159, 280] width 15 height 15
click at [152, 284] on input "checkbox" at bounding box center [152, 284] width 0 height 0
click at [156, 353] on span at bounding box center [159, 357] width 15 height 15
click at [152, 361] on input "checkbox" at bounding box center [152, 361] width 0 height 0
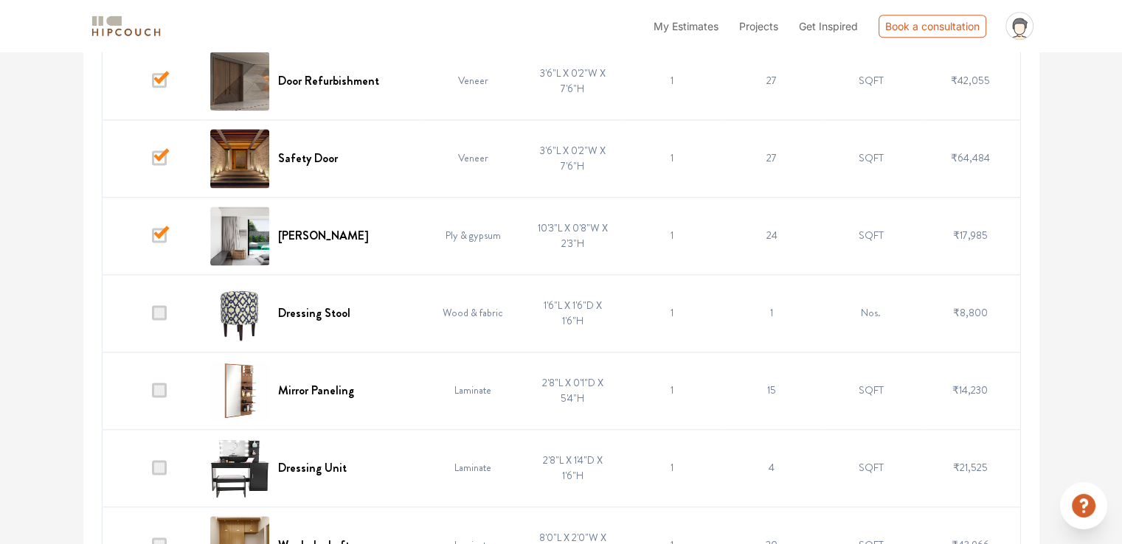
scroll to position [2002, 0]
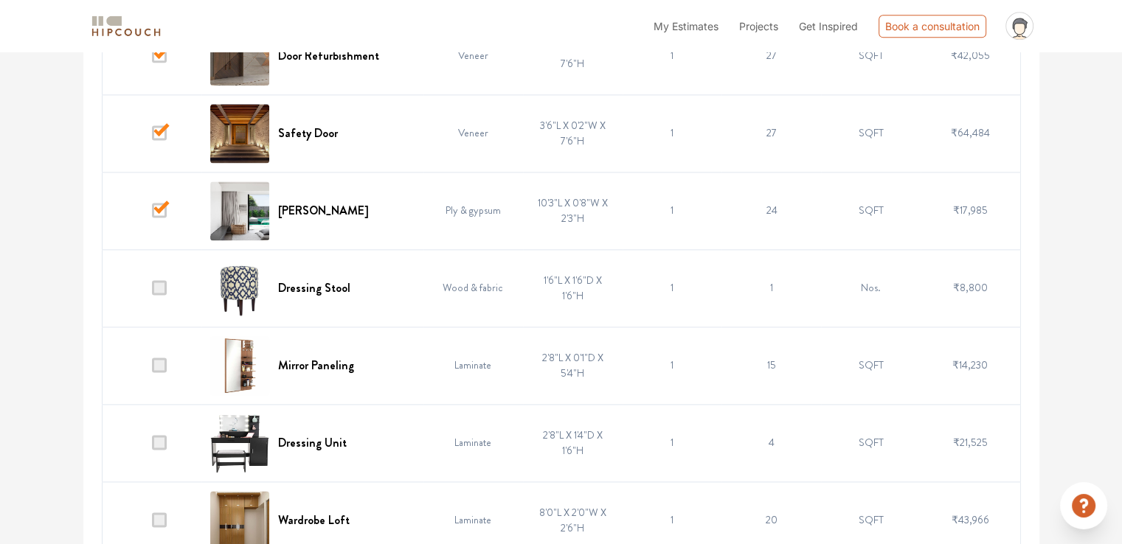
click at [159, 298] on td at bounding box center [152, 287] width 100 height 77
click at [162, 280] on span at bounding box center [159, 287] width 15 height 15
click at [152, 291] on input "checkbox" at bounding box center [152, 291] width 0 height 0
click at [165, 375] on td at bounding box center [152, 365] width 100 height 77
click at [159, 439] on span at bounding box center [159, 442] width 15 height 15
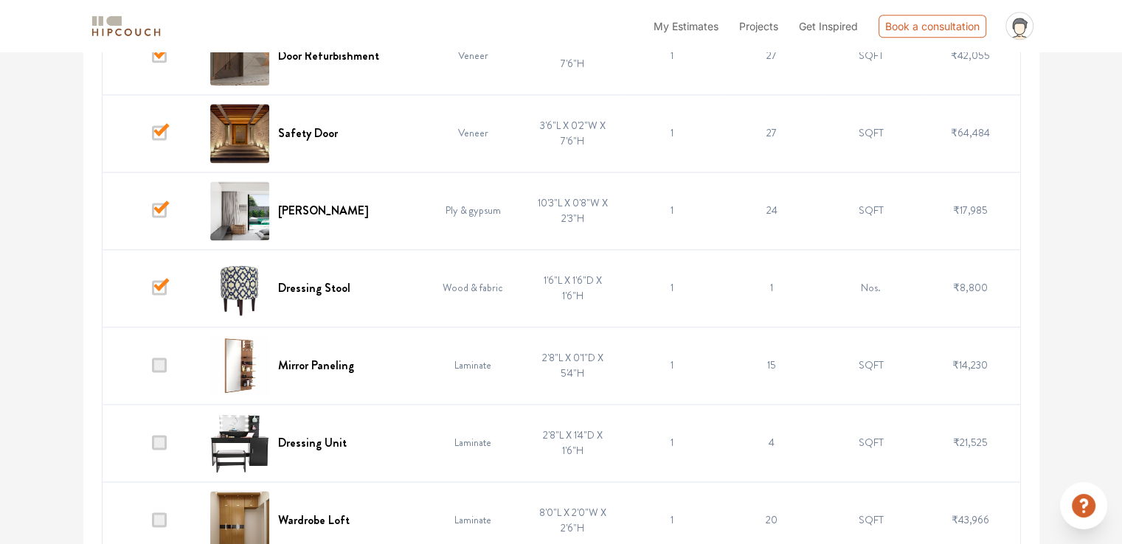
click at [152, 446] on input "checkbox" at bounding box center [152, 446] width 0 height 0
click at [155, 361] on span at bounding box center [159, 365] width 15 height 15
click at [152, 369] on input "checkbox" at bounding box center [152, 369] width 0 height 0
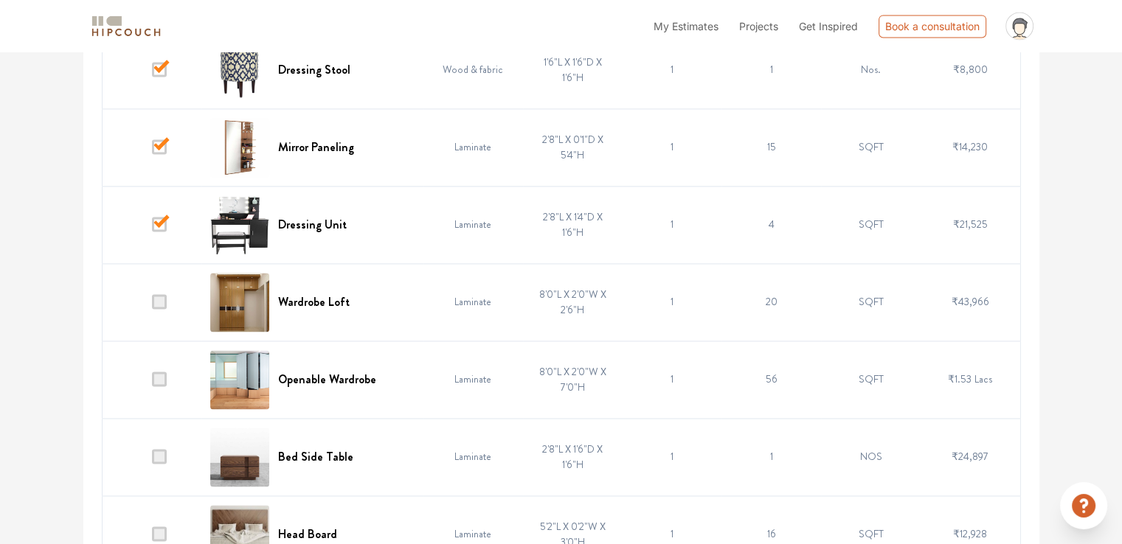
scroll to position [2223, 0]
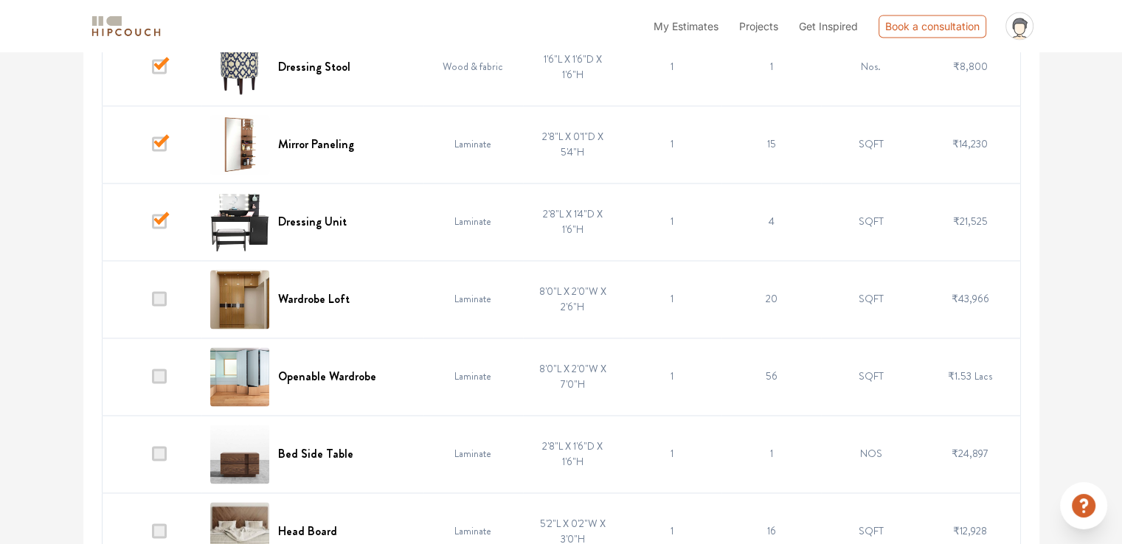
click at [162, 297] on span at bounding box center [159, 298] width 15 height 15
click at [152, 302] on input "checkbox" at bounding box center [152, 302] width 0 height 0
click at [162, 370] on span at bounding box center [159, 376] width 15 height 15
click at [152, 380] on input "checkbox" at bounding box center [152, 380] width 0 height 0
click at [159, 450] on span at bounding box center [159, 453] width 15 height 15
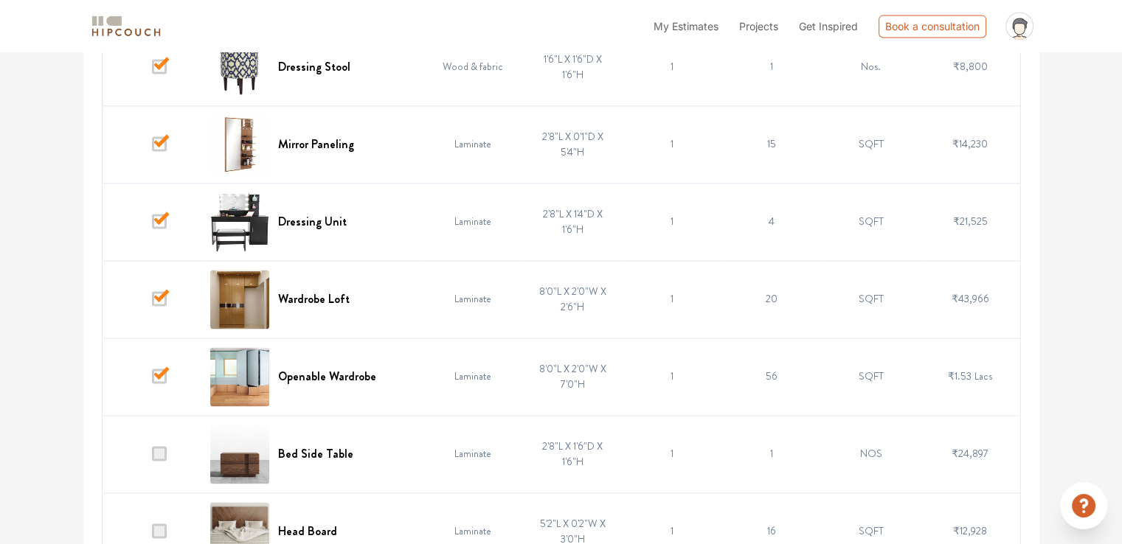
click at [152, 457] on input "checkbox" at bounding box center [152, 457] width 0 height 0
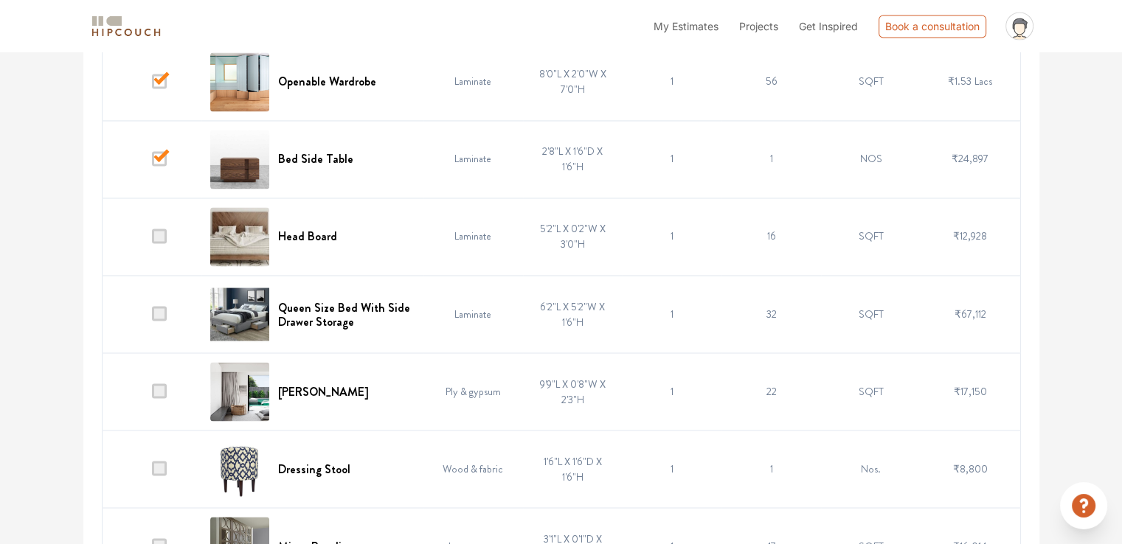
scroll to position [2592, 0]
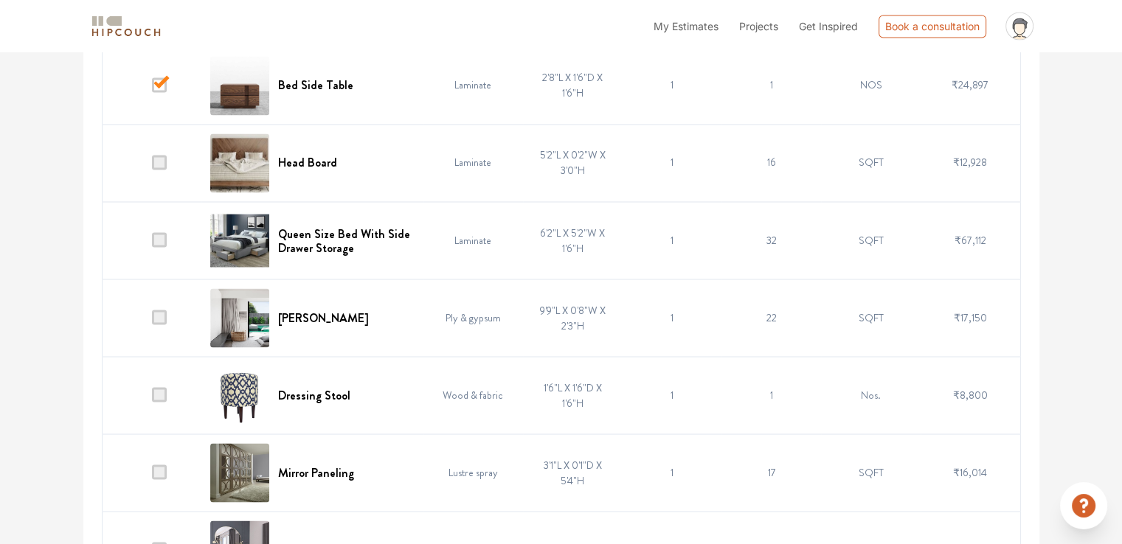
click at [159, 310] on span at bounding box center [159, 317] width 15 height 15
click at [152, 321] on input "checkbox" at bounding box center [152, 321] width 0 height 0
click at [159, 389] on span at bounding box center [159, 394] width 15 height 15
click at [152, 398] on input "checkbox" at bounding box center [152, 398] width 0 height 0
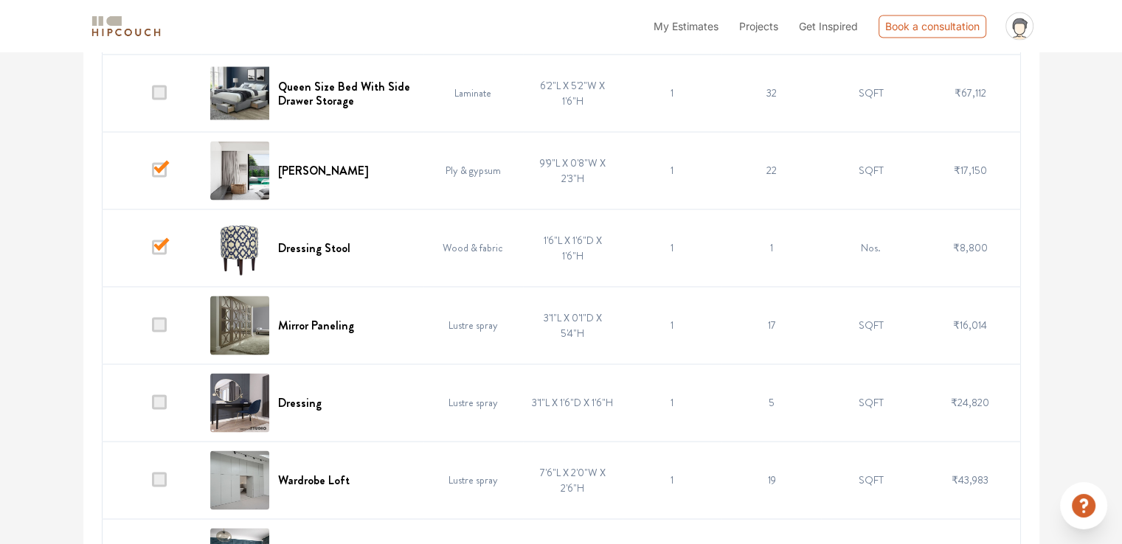
click at [156, 320] on span at bounding box center [159, 324] width 15 height 15
click at [152, 328] on input "checkbox" at bounding box center [152, 328] width 0 height 0
click at [161, 395] on span at bounding box center [159, 402] width 15 height 15
click at [152, 406] on input "checkbox" at bounding box center [152, 406] width 0 height 0
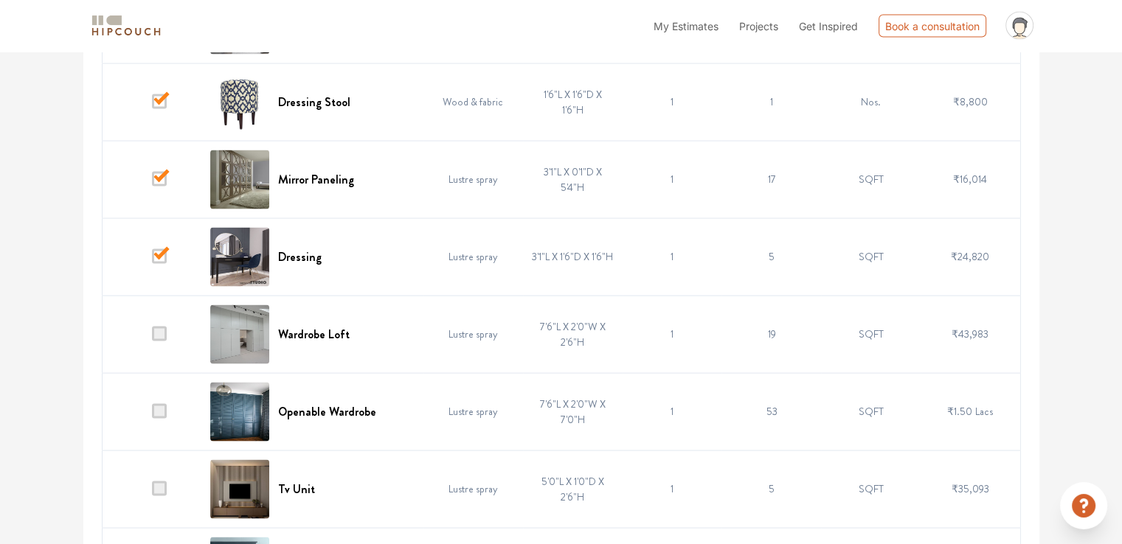
scroll to position [2961, 0]
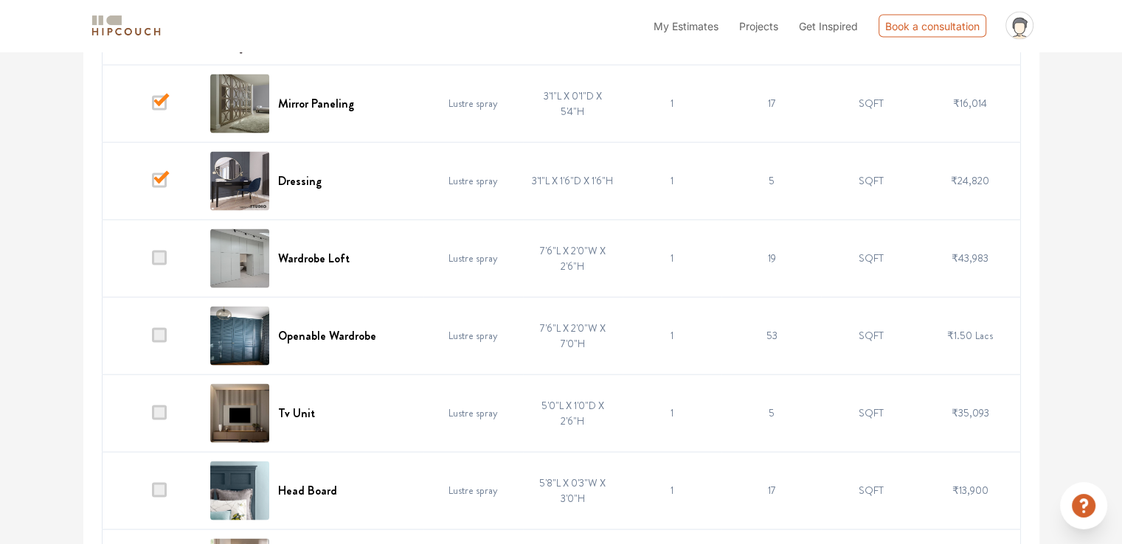
click at [157, 254] on span at bounding box center [159, 258] width 15 height 15
click at [152, 262] on input "checkbox" at bounding box center [152, 262] width 0 height 0
click at [162, 334] on span at bounding box center [159, 335] width 15 height 15
click at [152, 339] on input "checkbox" at bounding box center [152, 339] width 0 height 0
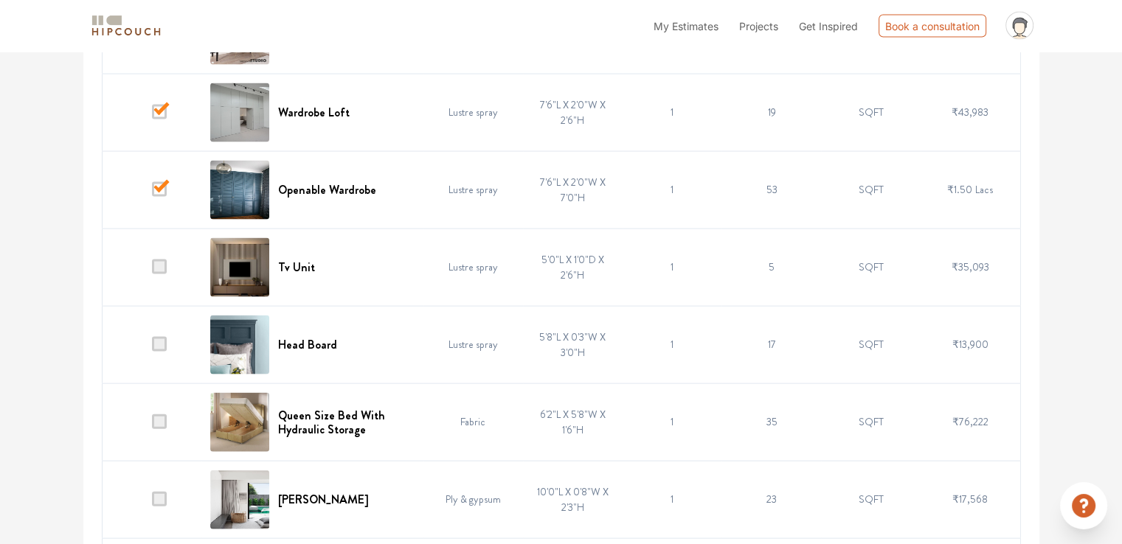
scroll to position [3108, 0]
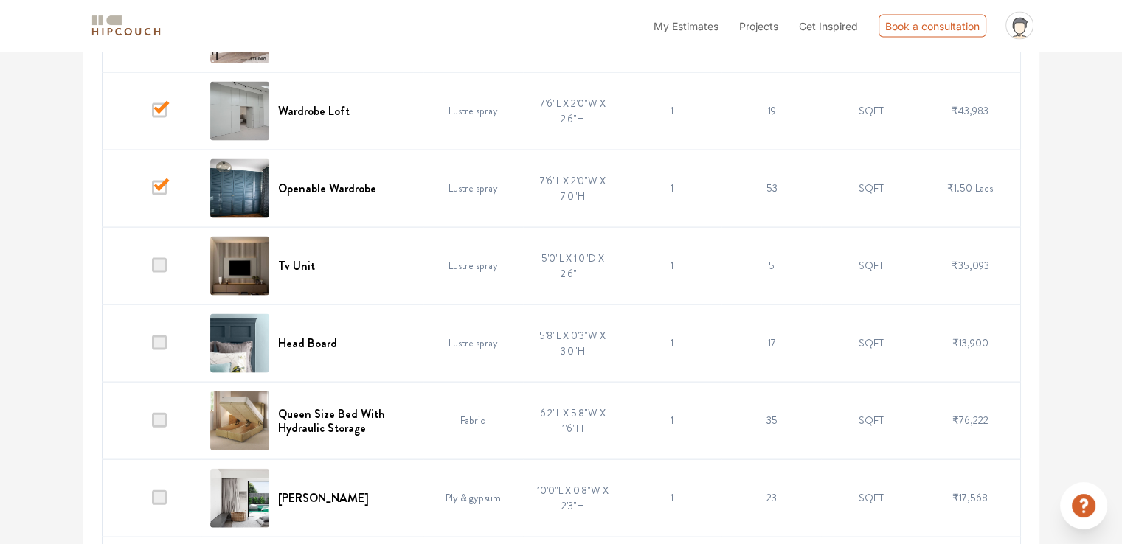
click at [162, 336] on span at bounding box center [159, 343] width 15 height 15
click at [152, 347] on input "checkbox" at bounding box center [152, 347] width 0 height 0
click at [157, 415] on span at bounding box center [159, 420] width 15 height 15
click at [152, 424] on input "checkbox" at bounding box center [152, 424] width 0 height 0
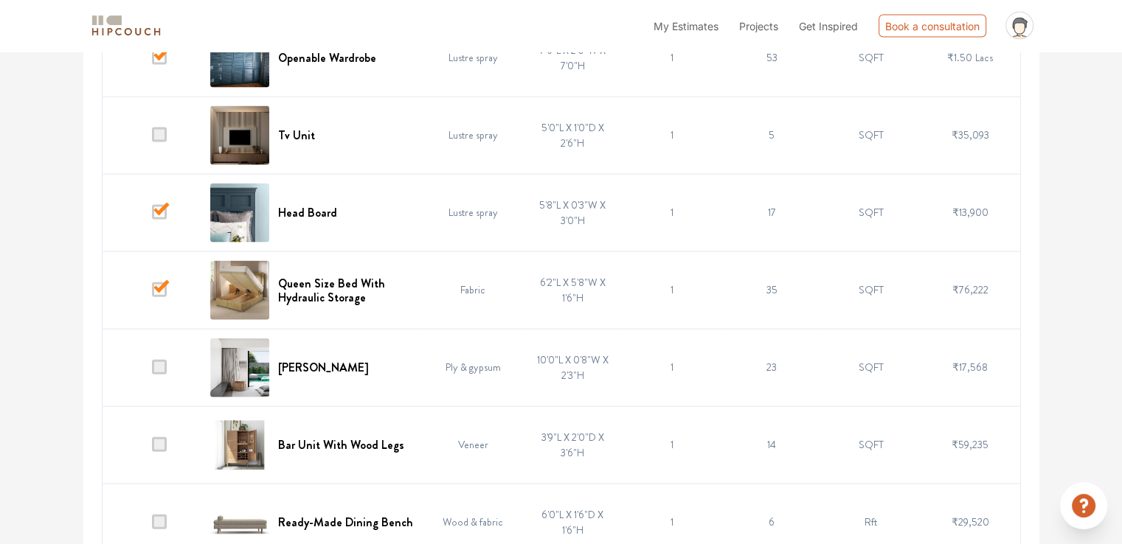
scroll to position [3256, 0]
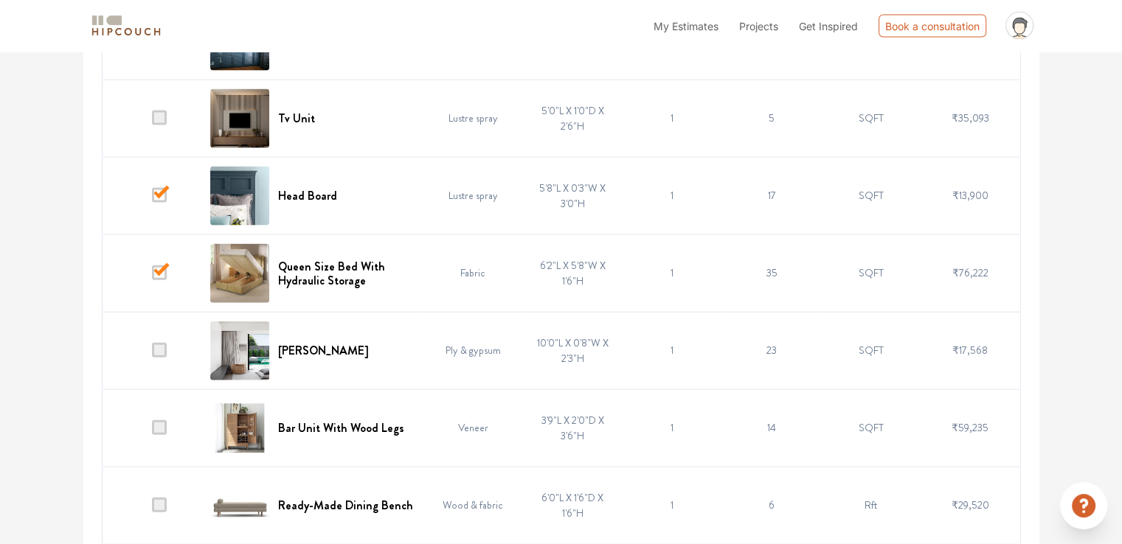
click at [160, 193] on span at bounding box center [159, 195] width 15 height 15
click at [152, 199] on input "checkbox" at bounding box center [152, 199] width 0 height 0
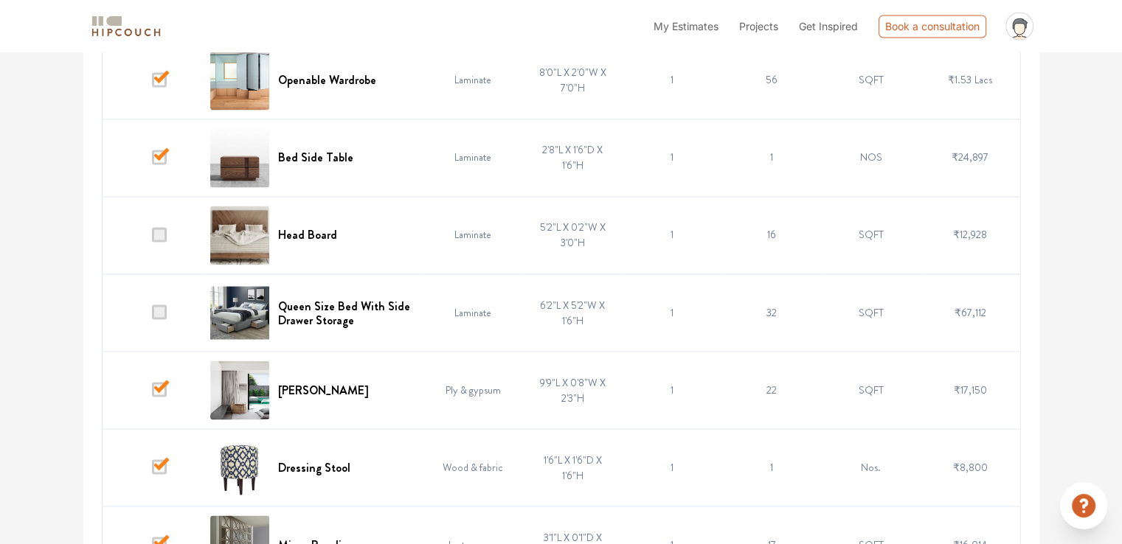
scroll to position [2518, 0]
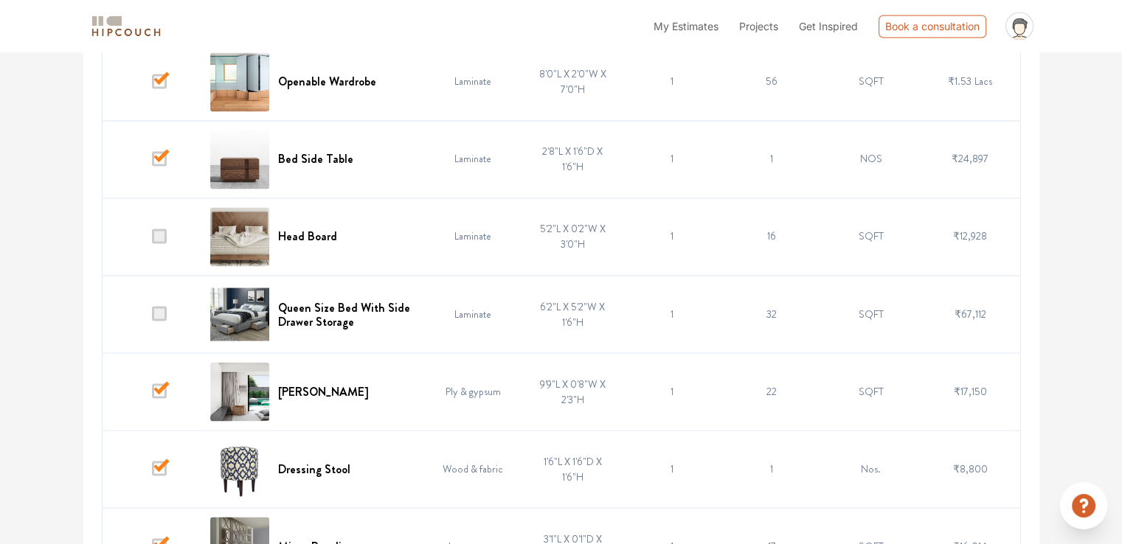
click at [157, 311] on span at bounding box center [159, 313] width 15 height 15
click at [152, 317] on input "checkbox" at bounding box center [152, 317] width 0 height 0
click at [163, 229] on span at bounding box center [159, 236] width 15 height 15
click at [152, 240] on input "checkbox" at bounding box center [152, 240] width 0 height 0
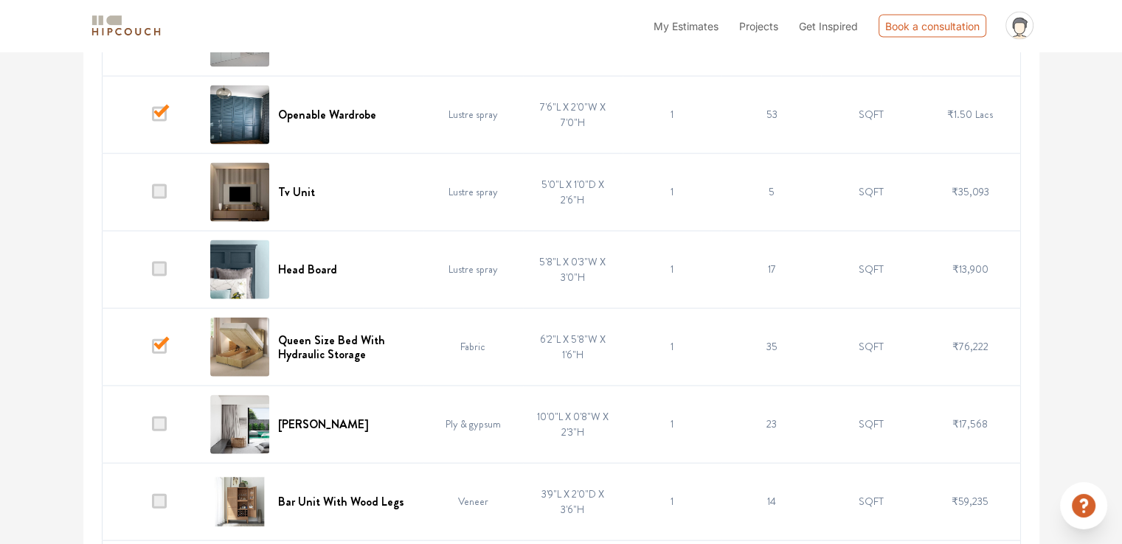
scroll to position [3403, 0]
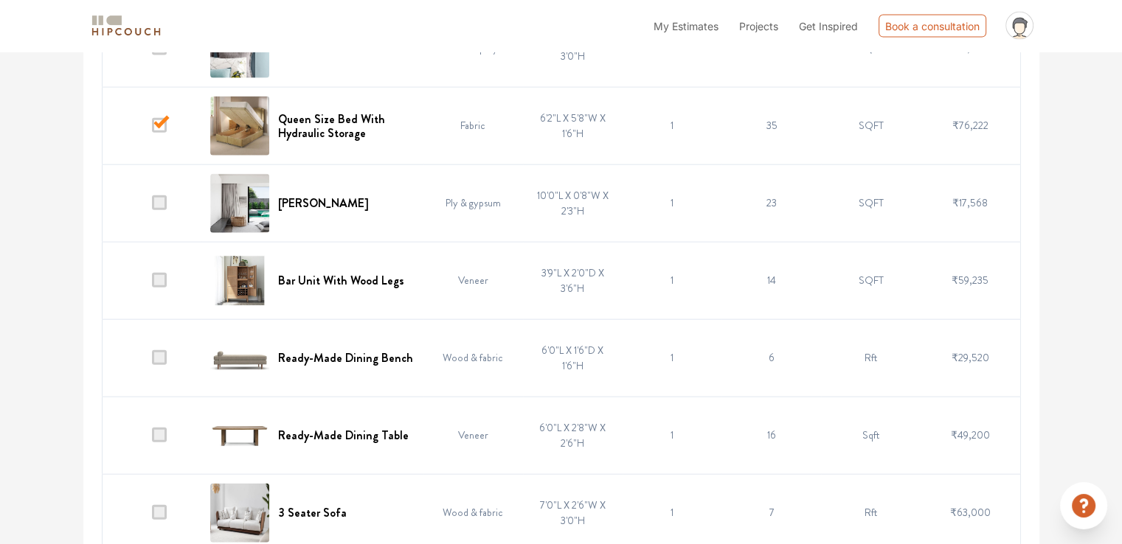
click at [153, 195] on span at bounding box center [159, 202] width 15 height 15
click at [152, 207] on input "checkbox" at bounding box center [152, 207] width 0 height 0
click at [158, 273] on span at bounding box center [159, 280] width 15 height 15
click at [152, 284] on input "checkbox" at bounding box center [152, 284] width 0 height 0
click at [162, 342] on td at bounding box center [152, 357] width 100 height 77
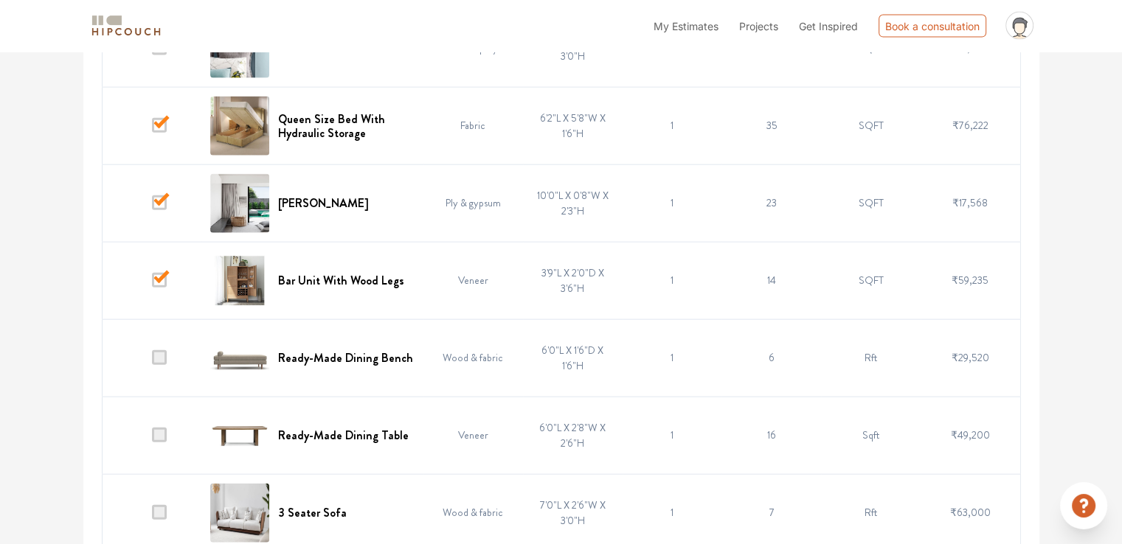
click at [162, 428] on span at bounding box center [159, 435] width 15 height 15
click at [152, 439] on input "checkbox" at bounding box center [152, 439] width 0 height 0
click at [159, 350] on span at bounding box center [159, 357] width 15 height 15
click at [152, 361] on input "checkbox" at bounding box center [152, 361] width 0 height 0
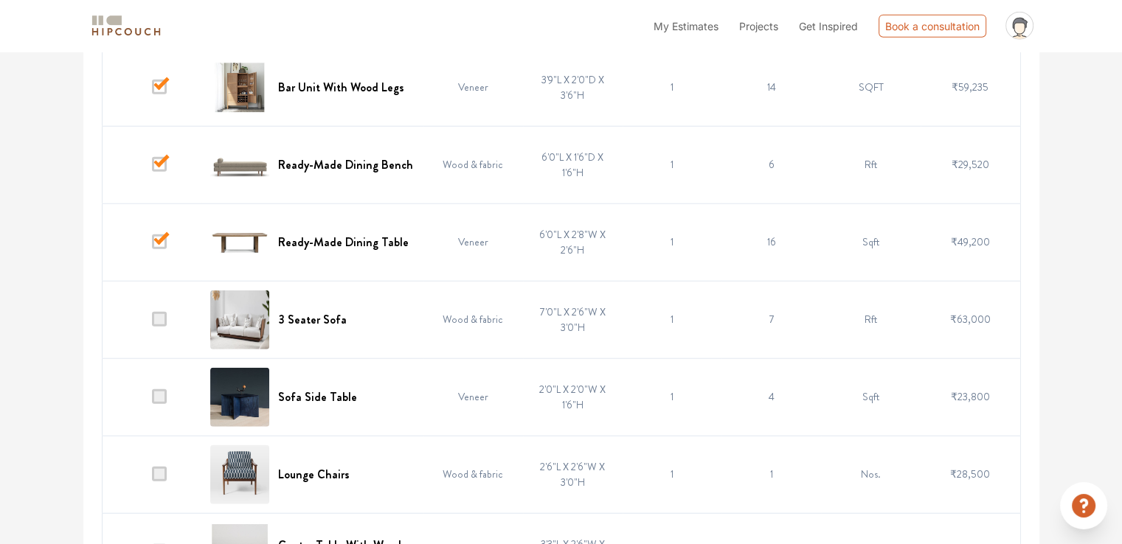
scroll to position [3625, 0]
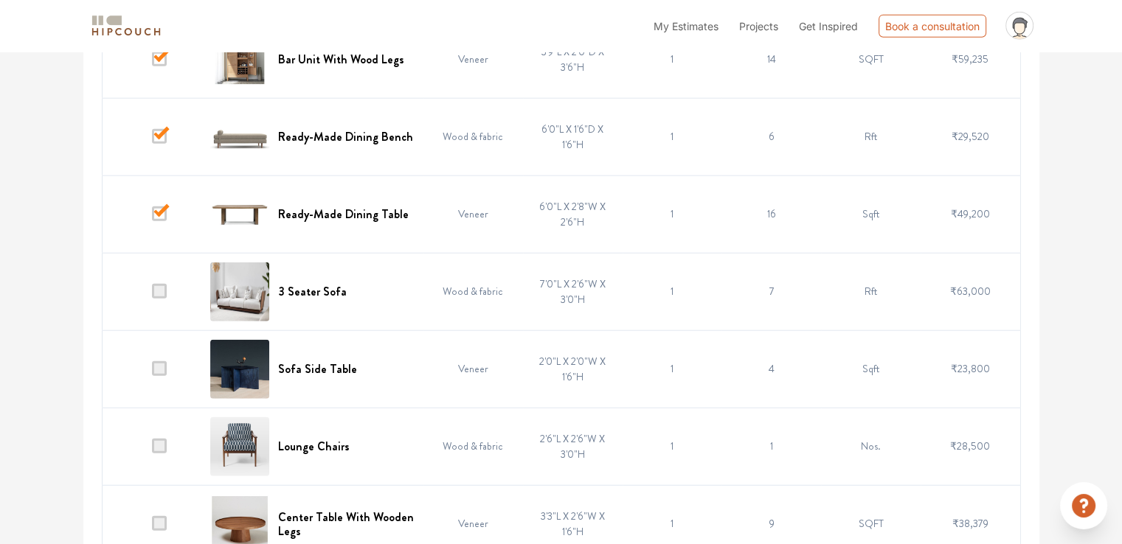
click at [159, 284] on span at bounding box center [159, 291] width 15 height 15
click at [152, 295] on input "checkbox" at bounding box center [152, 295] width 0 height 0
click at [163, 361] on span at bounding box center [159, 368] width 15 height 15
click at [152, 372] on input "checkbox" at bounding box center [152, 372] width 0 height 0
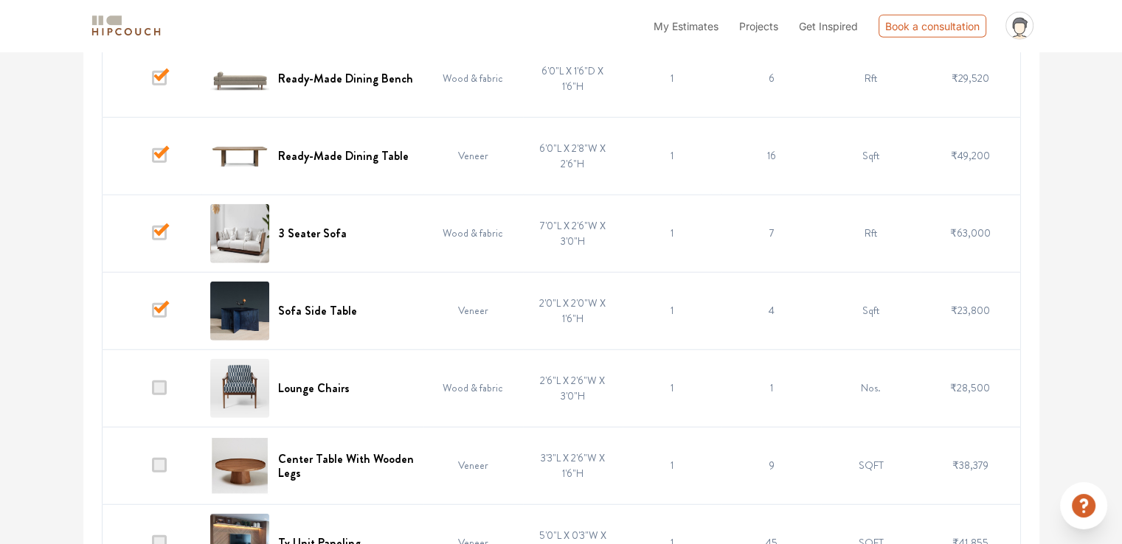
scroll to position [3772, 0]
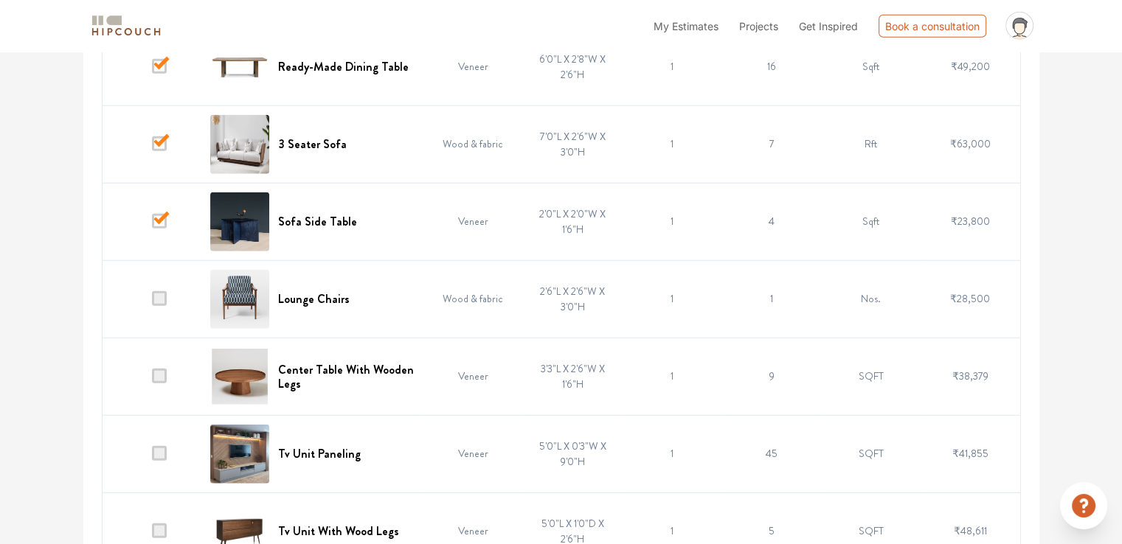
click at [165, 291] on span at bounding box center [159, 298] width 15 height 15
click at [152, 302] on input "checkbox" at bounding box center [152, 302] width 0 height 0
click at [159, 372] on span at bounding box center [159, 376] width 15 height 15
click at [152, 380] on input "checkbox" at bounding box center [152, 380] width 0 height 0
click at [157, 446] on span at bounding box center [159, 453] width 15 height 15
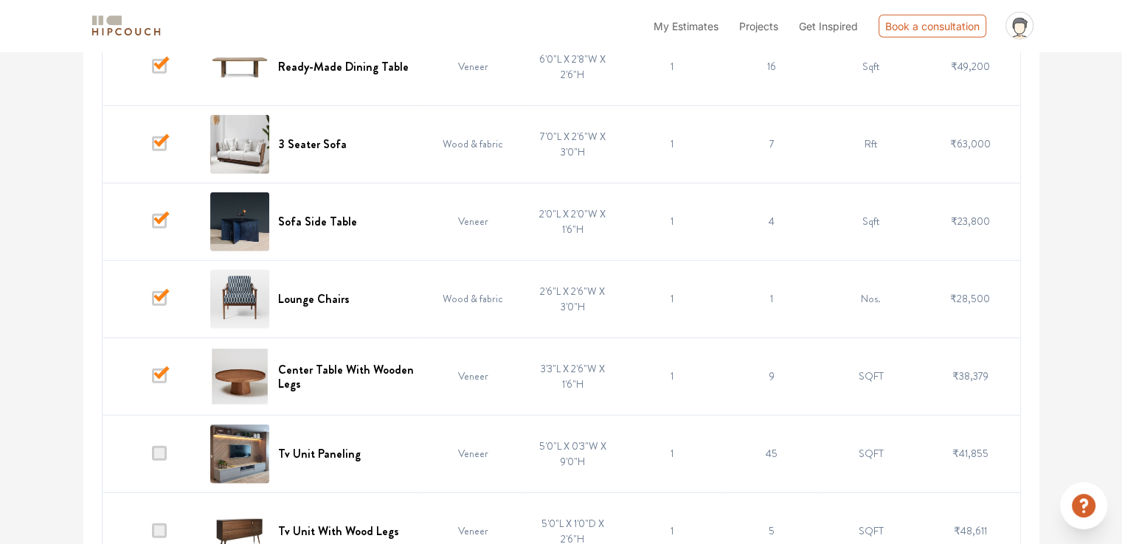
click at [152, 457] on input "checkbox" at bounding box center [152, 457] width 0 height 0
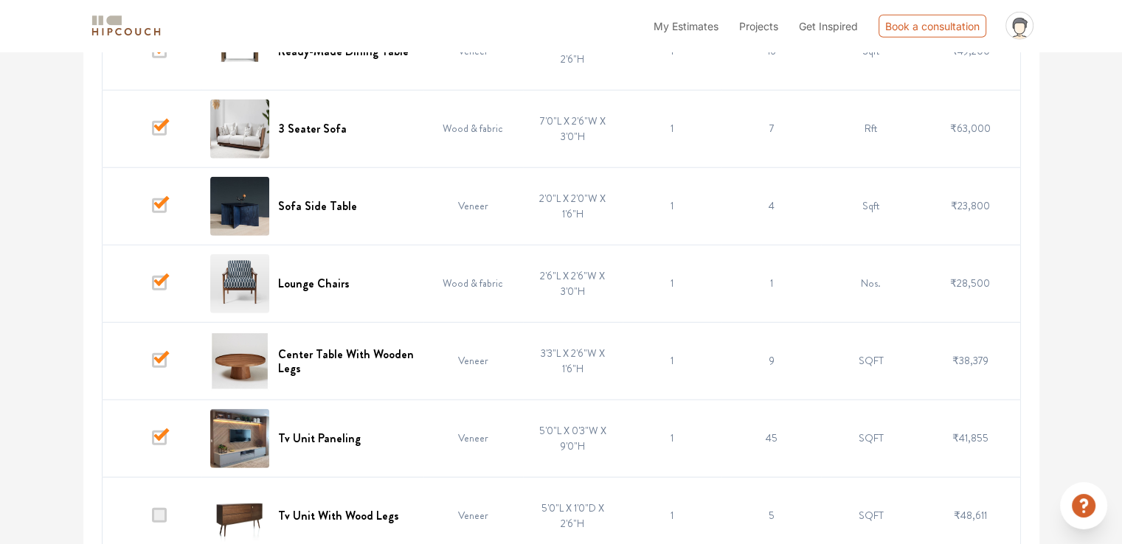
scroll to position [3802, 0]
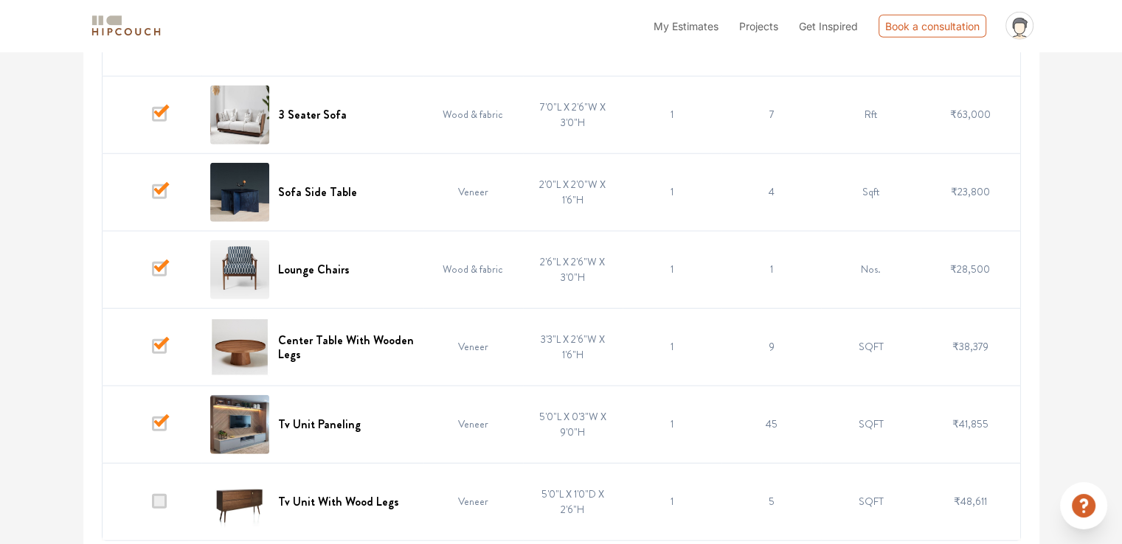
click at [155, 417] on span at bounding box center [159, 424] width 15 height 15
click at [152, 428] on input "checkbox" at bounding box center [152, 428] width 0 height 0
click at [161, 494] on span at bounding box center [159, 501] width 15 height 15
click at [152, 505] on input "checkbox" at bounding box center [152, 505] width 0 height 0
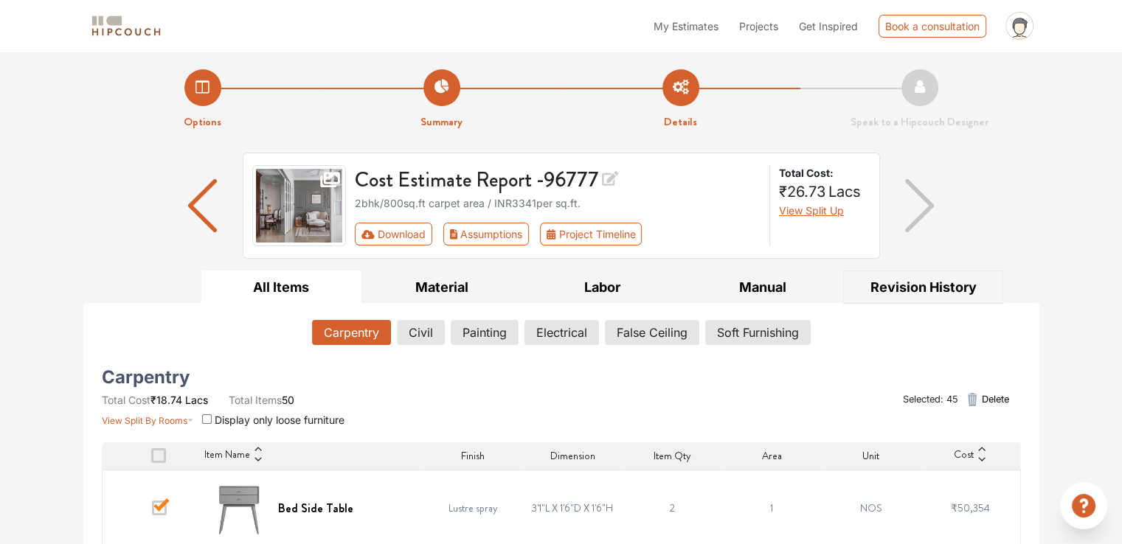
scroll to position [74, 0]
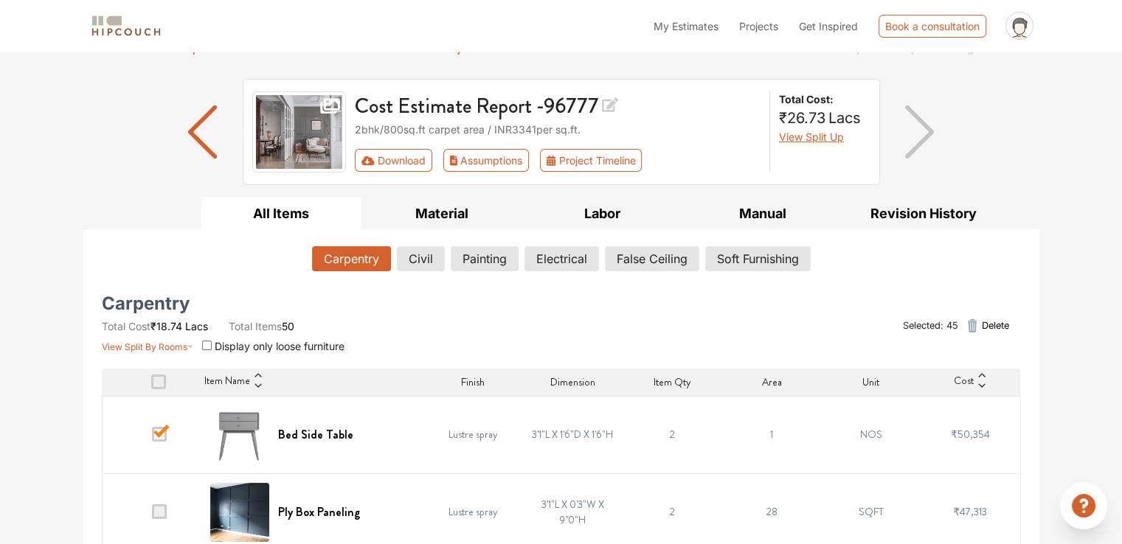
click at [971, 324] on icon "button" at bounding box center [973, 325] width 10 height 13
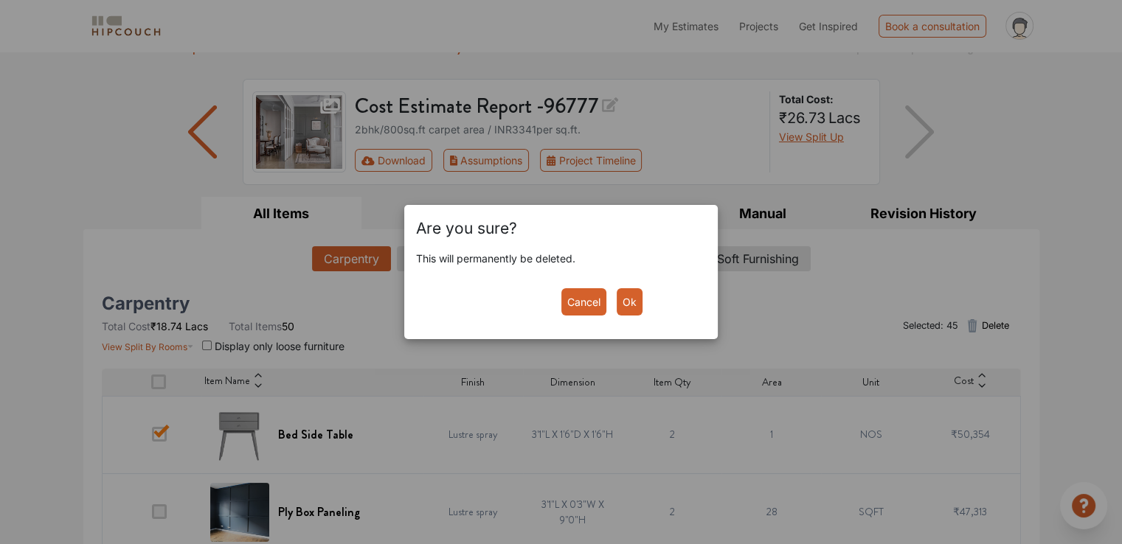
click at [628, 302] on button "Ok" at bounding box center [630, 301] width 26 height 27
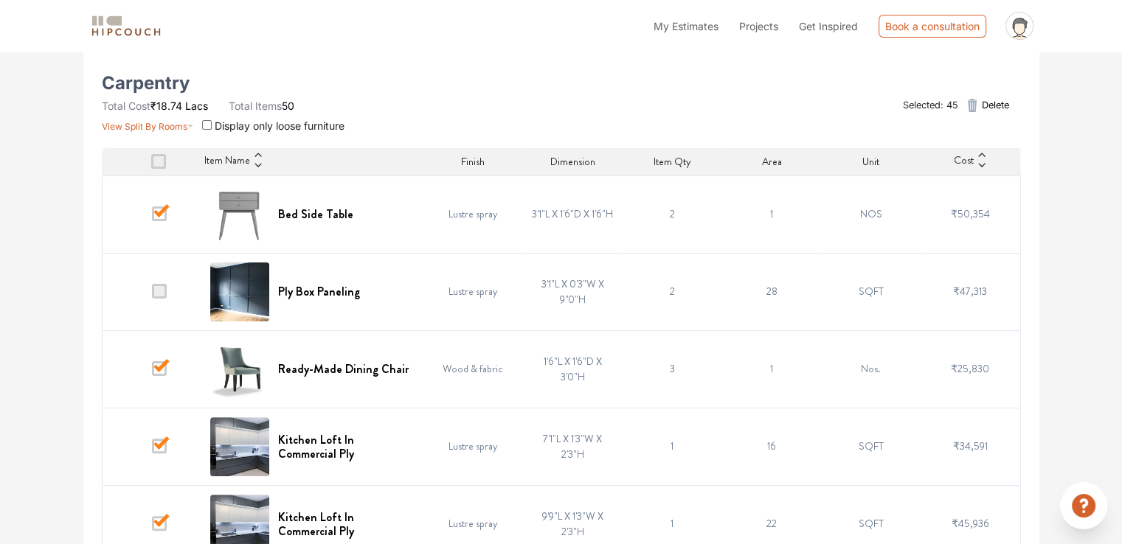
scroll to position [295, 0]
click at [968, 103] on icon "button" at bounding box center [973, 104] width 10 height 13
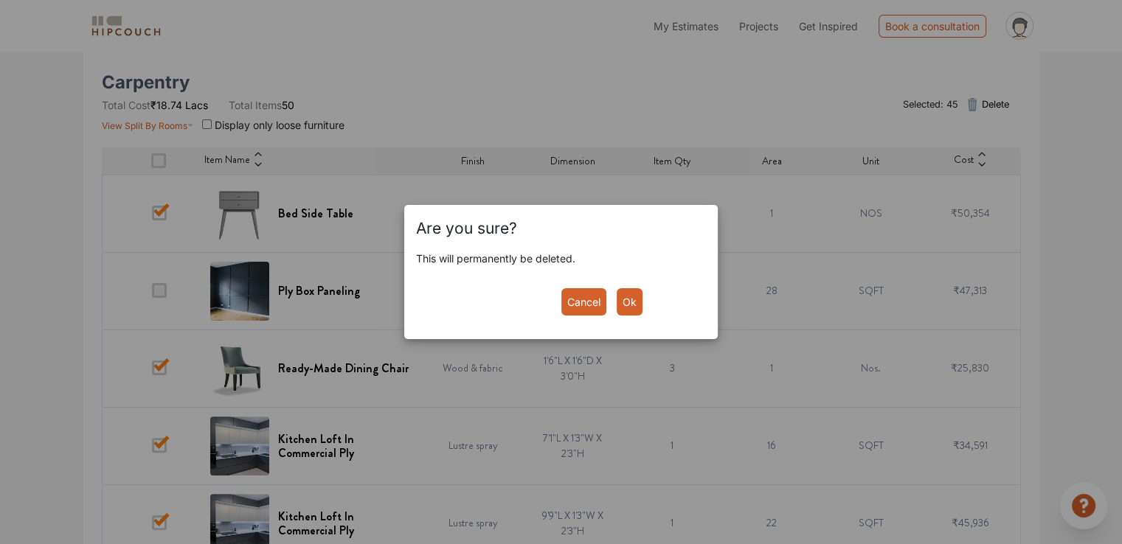
click at [625, 299] on button "Ok" at bounding box center [630, 301] width 26 height 27
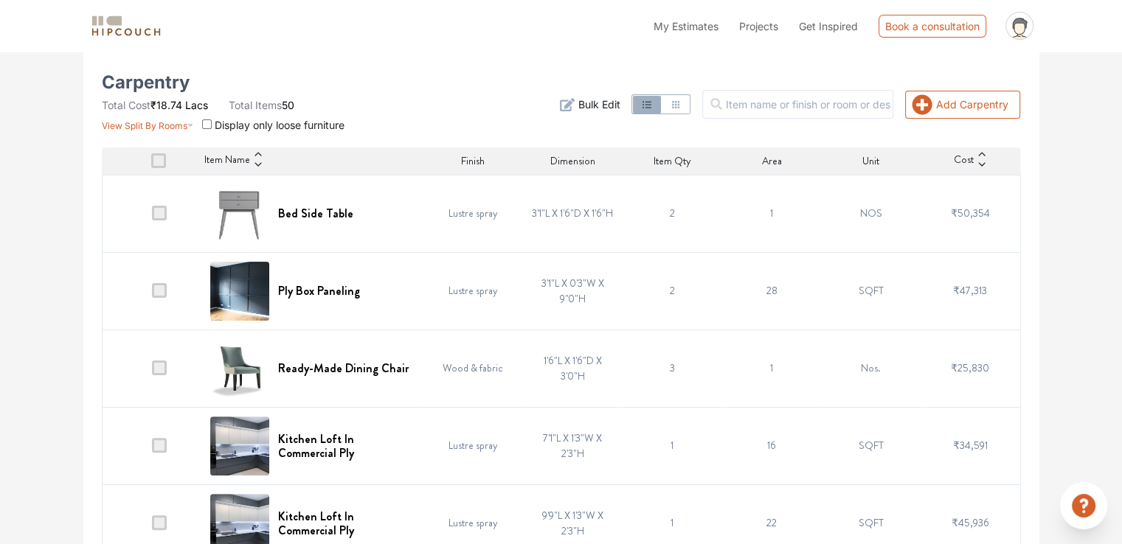
click at [205, 124] on input "checkbox" at bounding box center [207, 124] width 10 height 10
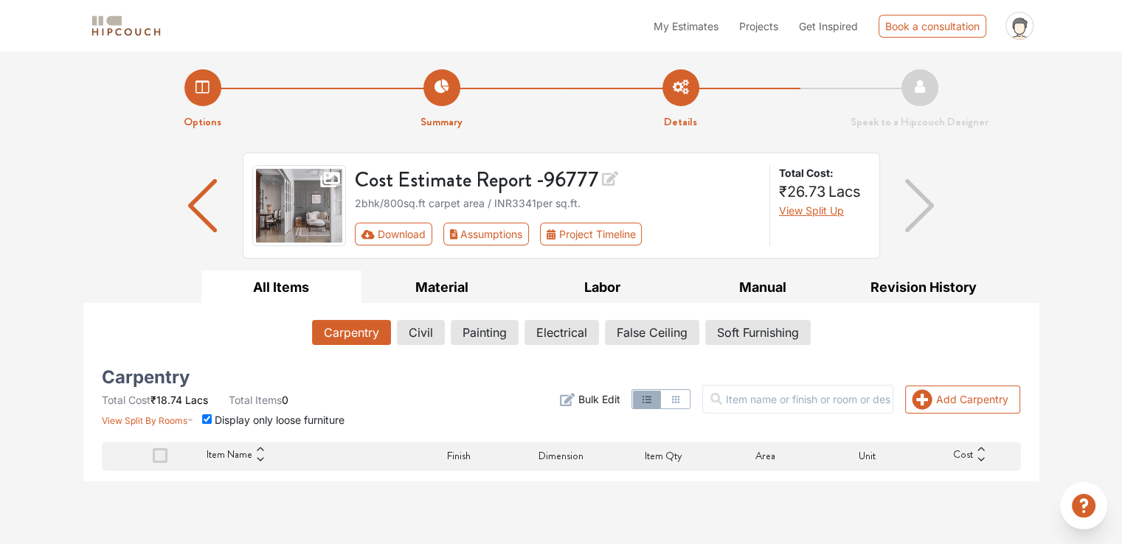
scroll to position [0, 0]
click at [204, 417] on input "checkbox" at bounding box center [207, 420] width 10 height 10
checkbox input "false"
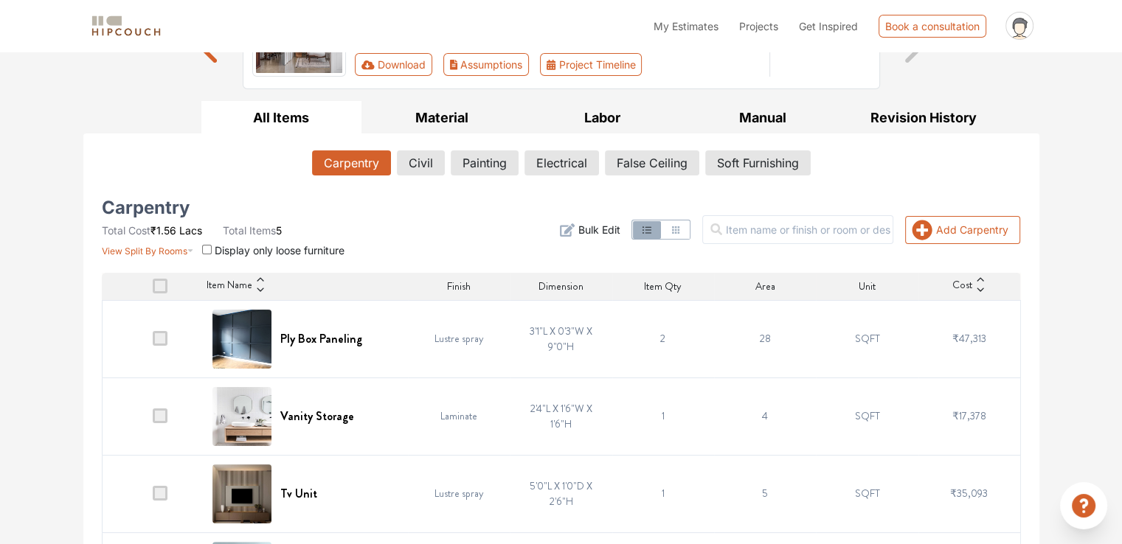
scroll to position [295, 0]
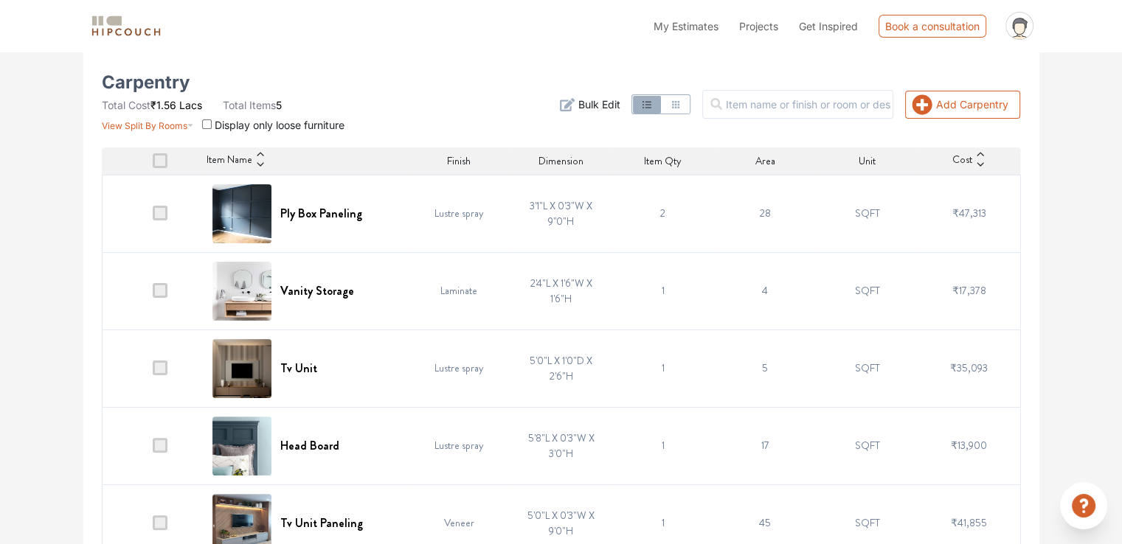
click at [159, 217] on span at bounding box center [160, 213] width 15 height 15
click at [153, 217] on input "checkbox" at bounding box center [153, 217] width 0 height 0
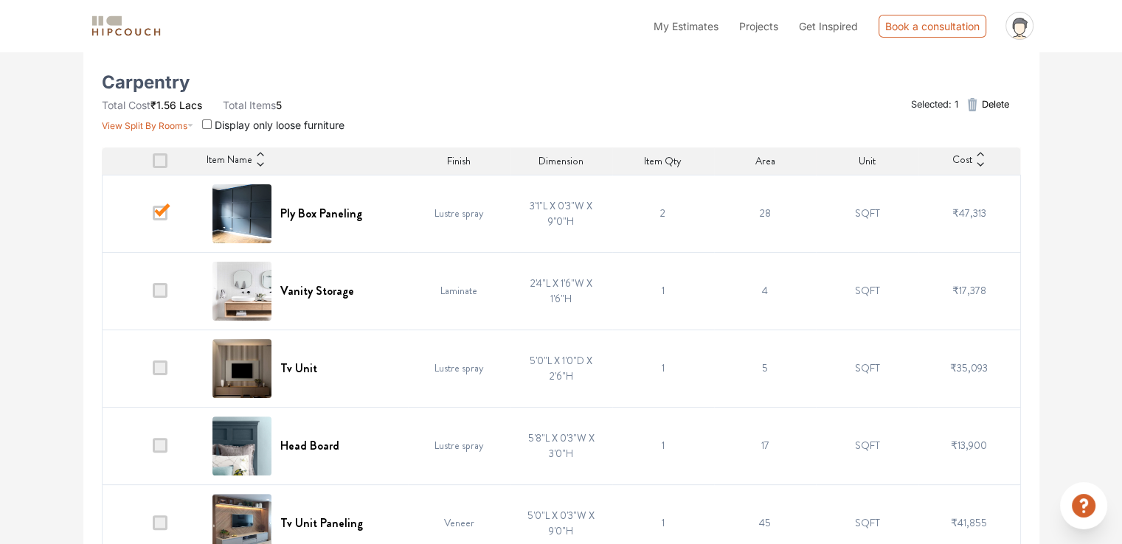
click at [984, 100] on button "Delete" at bounding box center [985, 105] width 57 height 30
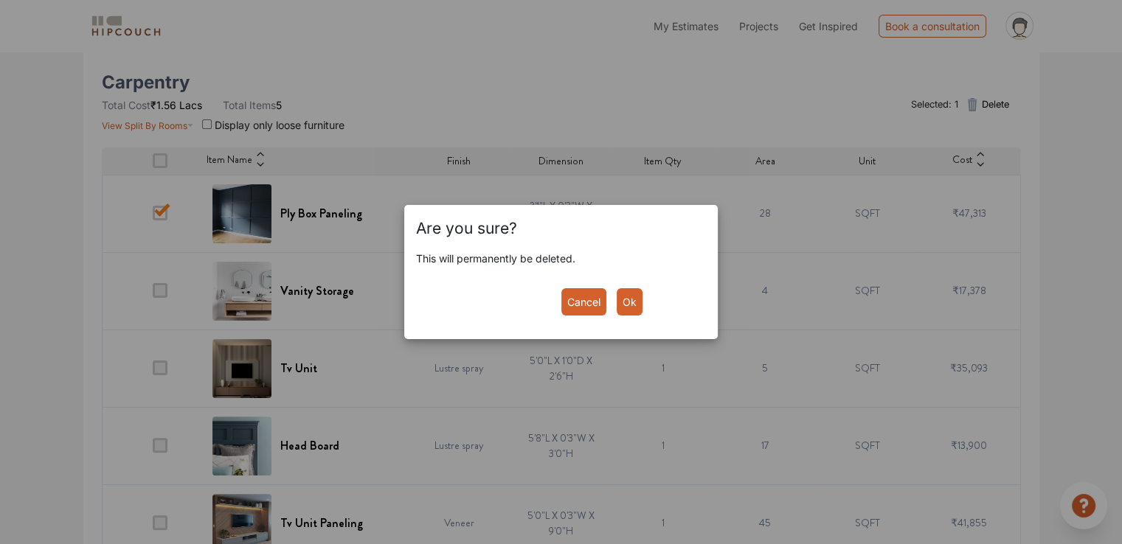
click at [620, 313] on button "Ok" at bounding box center [630, 301] width 26 height 27
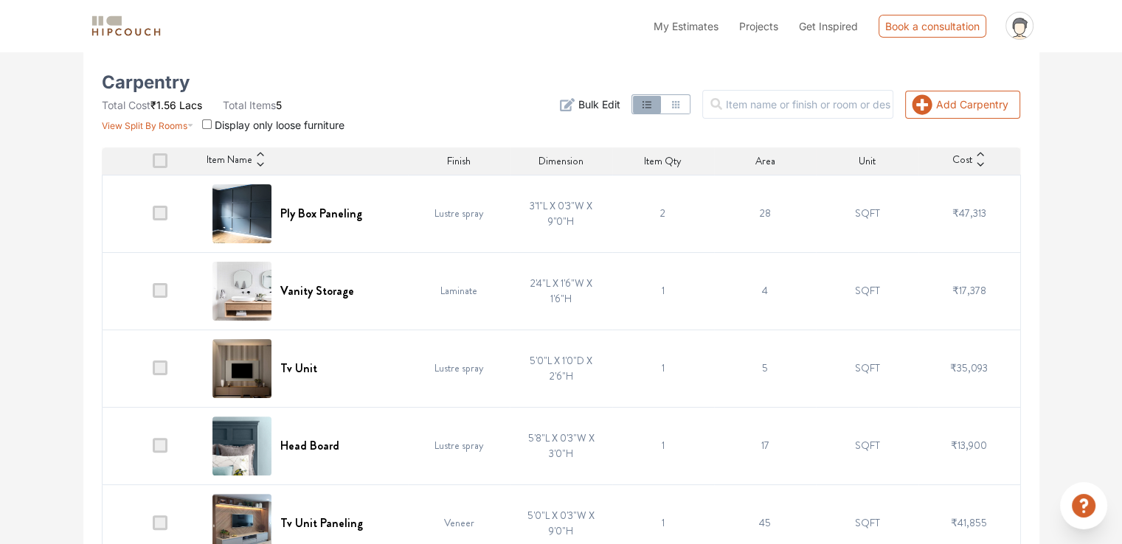
click at [575, 104] on icon "button" at bounding box center [567, 104] width 15 height 15
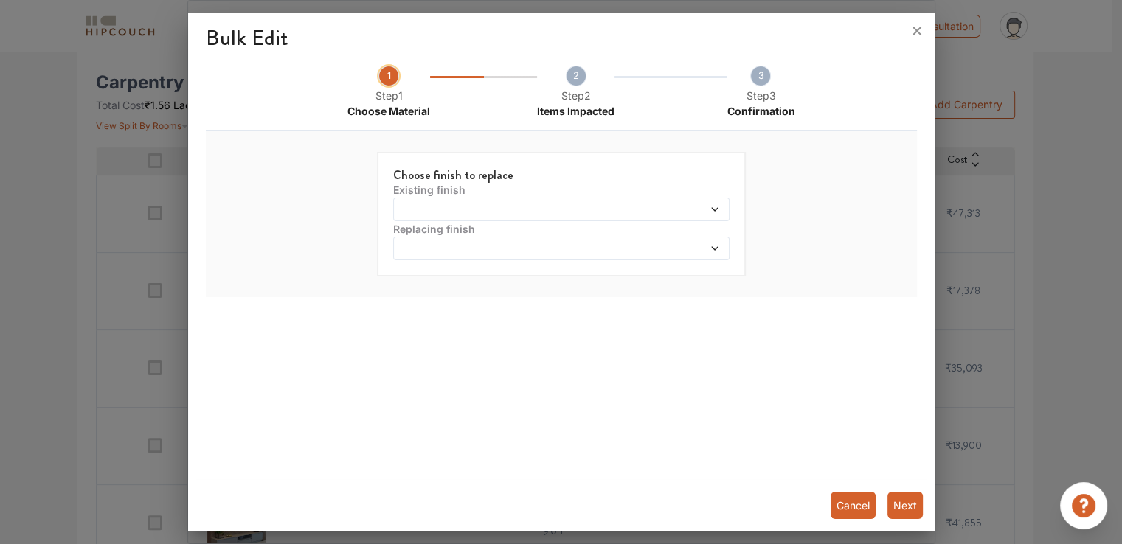
click at [513, 204] on span at bounding box center [518, 209] width 243 height 10
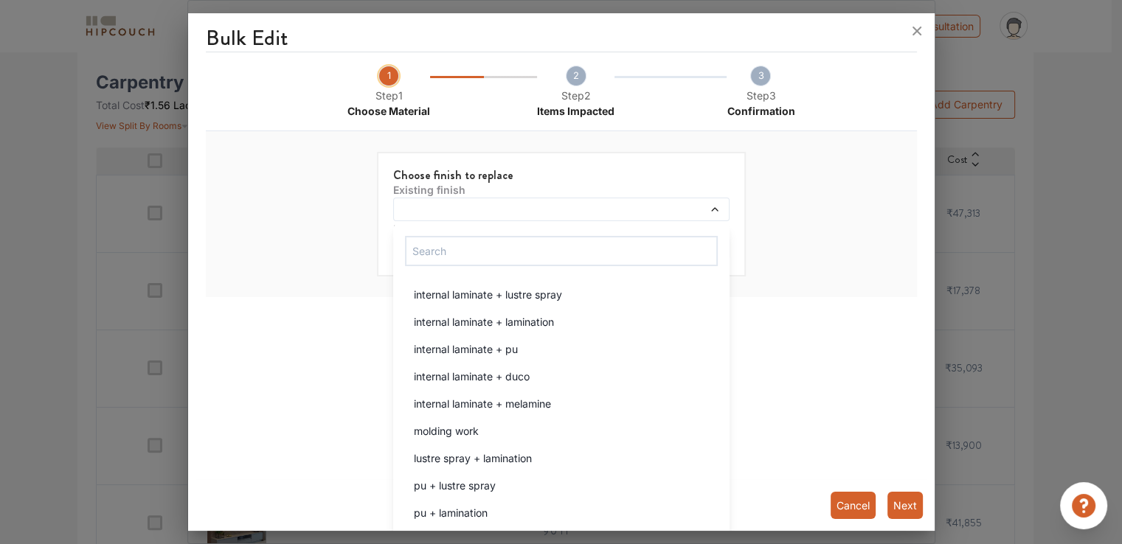
scroll to position [246, 0]
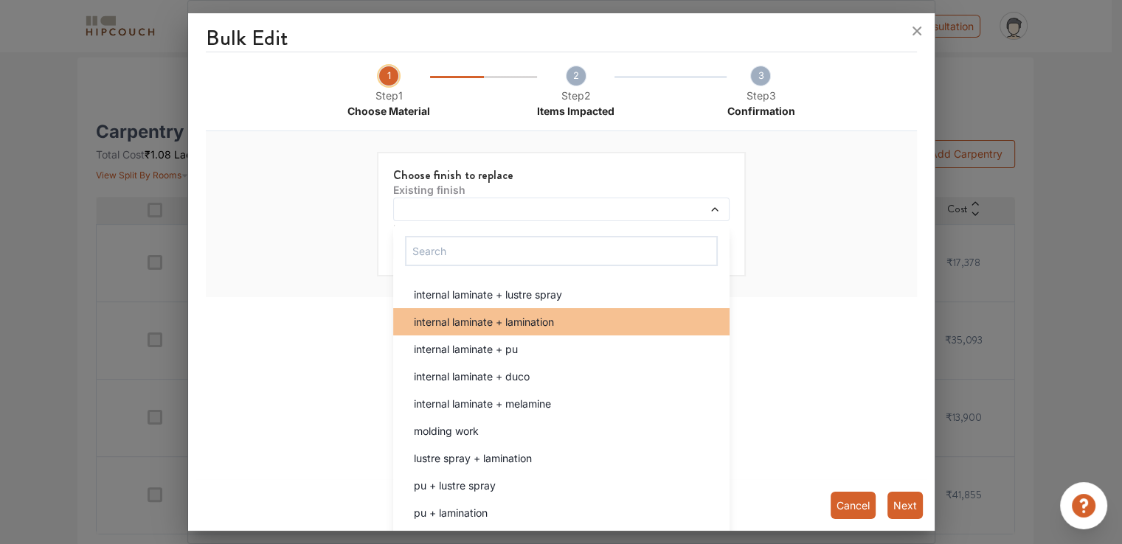
click at [540, 327] on span "internal laminate + lamination" at bounding box center [484, 321] width 140 height 15
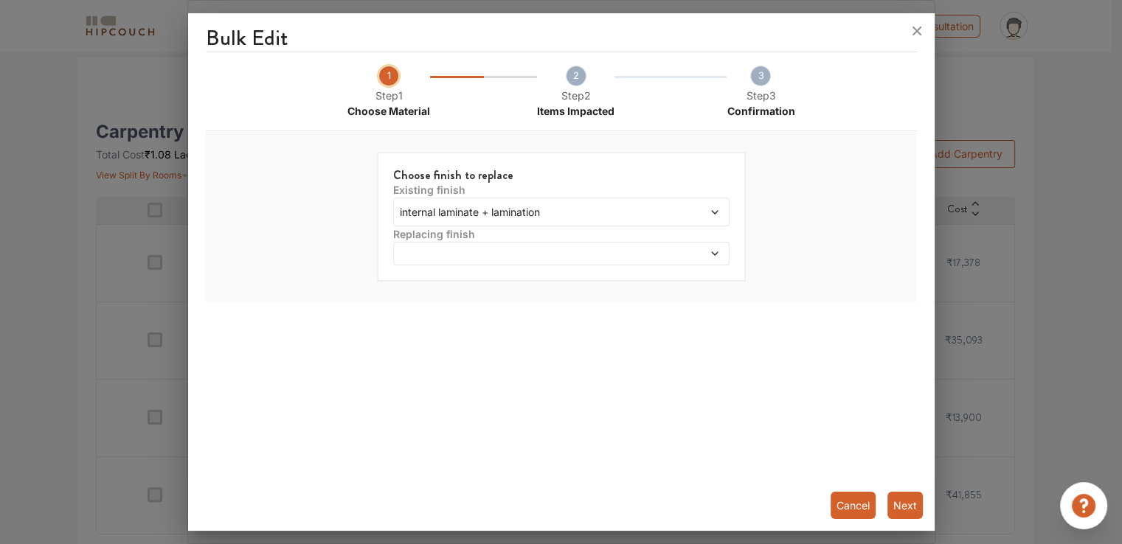
click at [546, 249] on span at bounding box center [518, 254] width 243 height 10
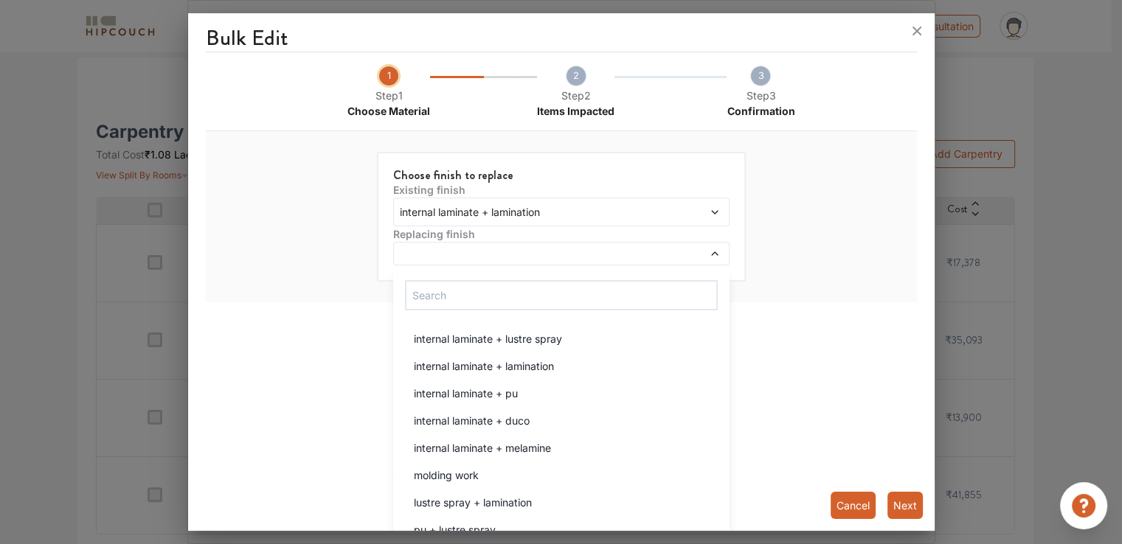
click at [553, 212] on span "internal laminate + lamination" at bounding box center [518, 211] width 243 height 15
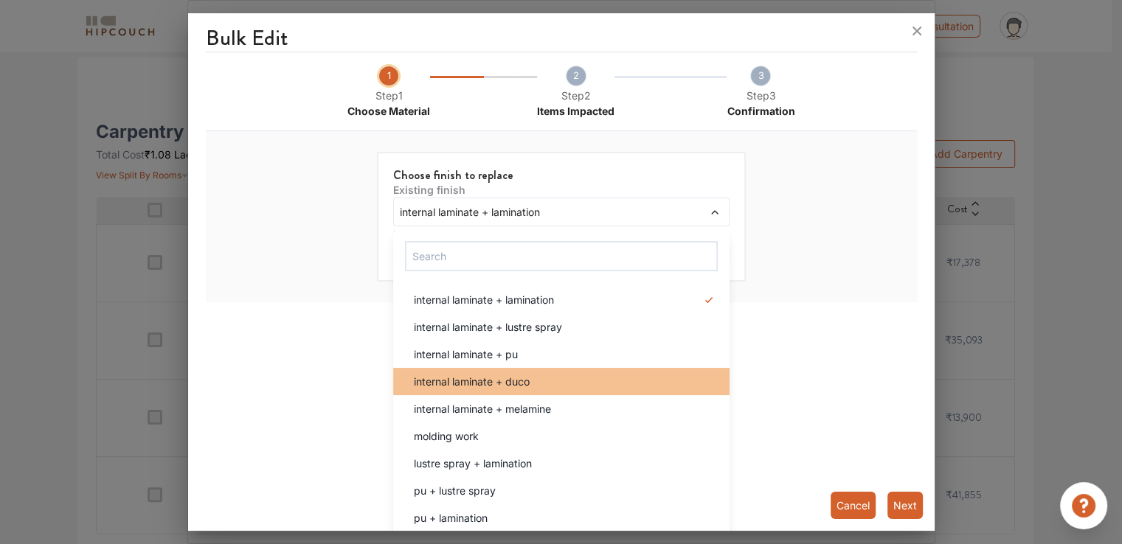
click at [528, 384] on div "internal laminate + duco" at bounding box center [565, 381] width 327 height 15
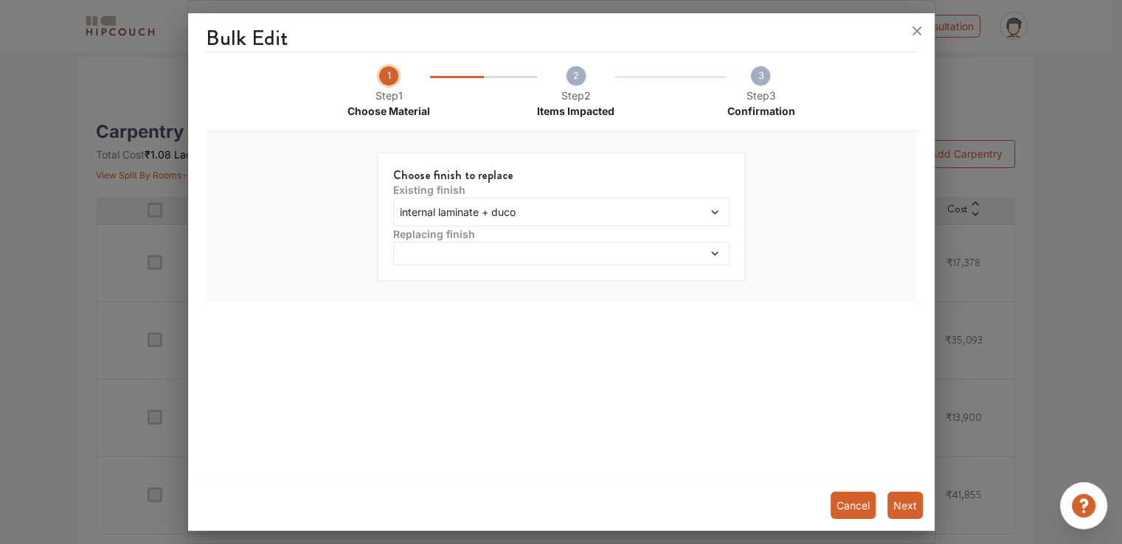
click at [547, 252] on span at bounding box center [518, 254] width 243 height 10
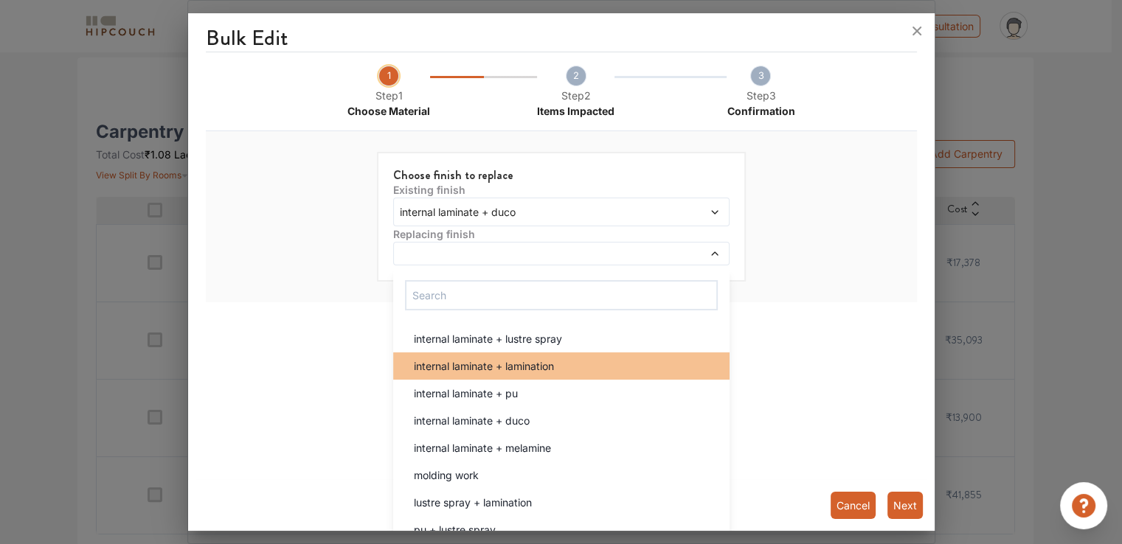
click at [533, 355] on li "internal laminate + lamination" at bounding box center [561, 366] width 336 height 27
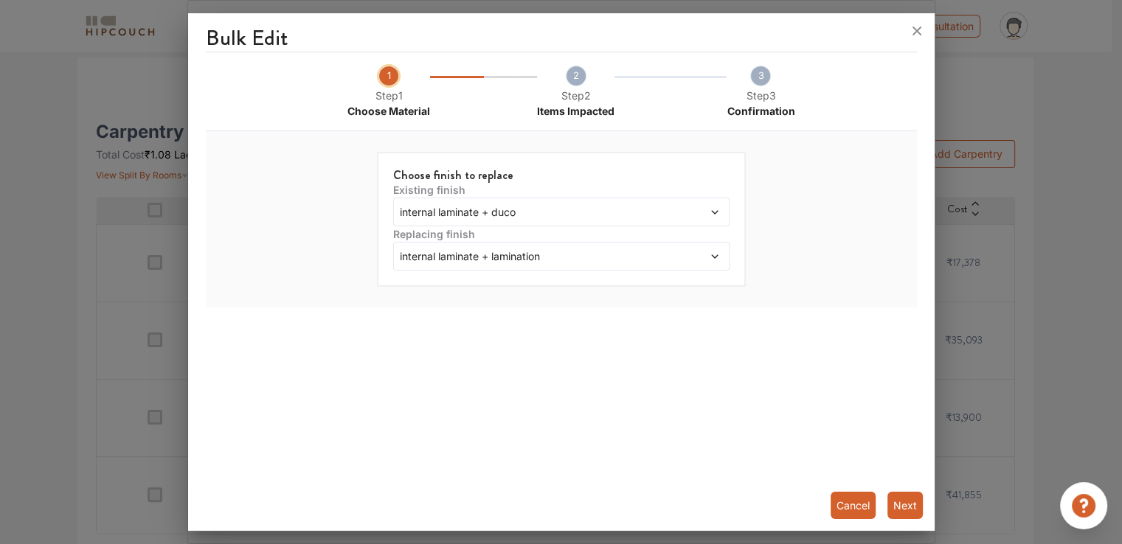
click at [577, 79] on span "2" at bounding box center [576, 76] width 21 height 21
click at [898, 508] on button "Next" at bounding box center [904, 505] width 35 height 27
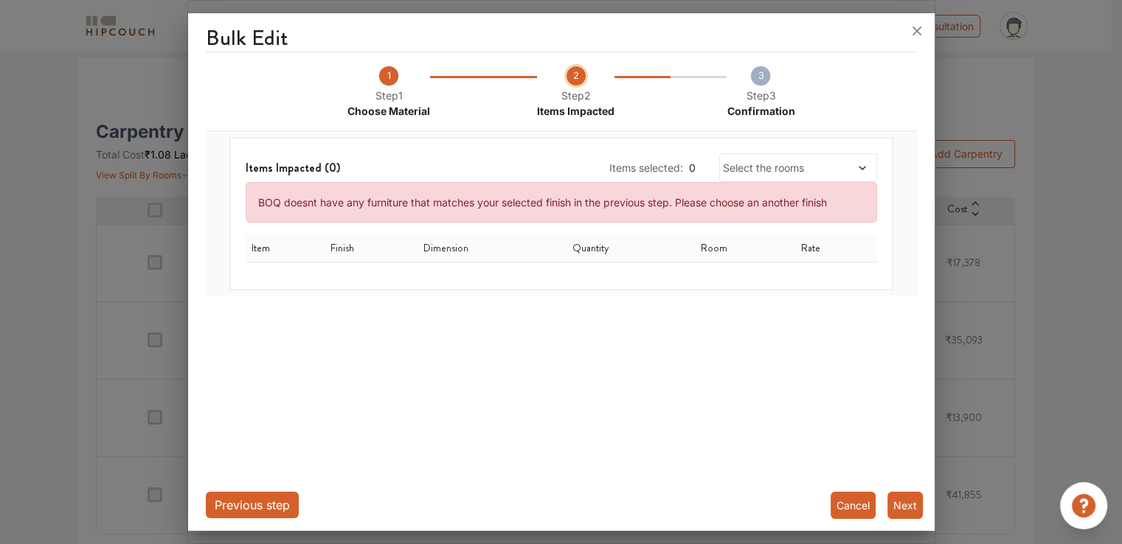
click at [917, 33] on icon at bounding box center [917, 31] width 24 height 24
